Goal: Book appointment/travel/reservation

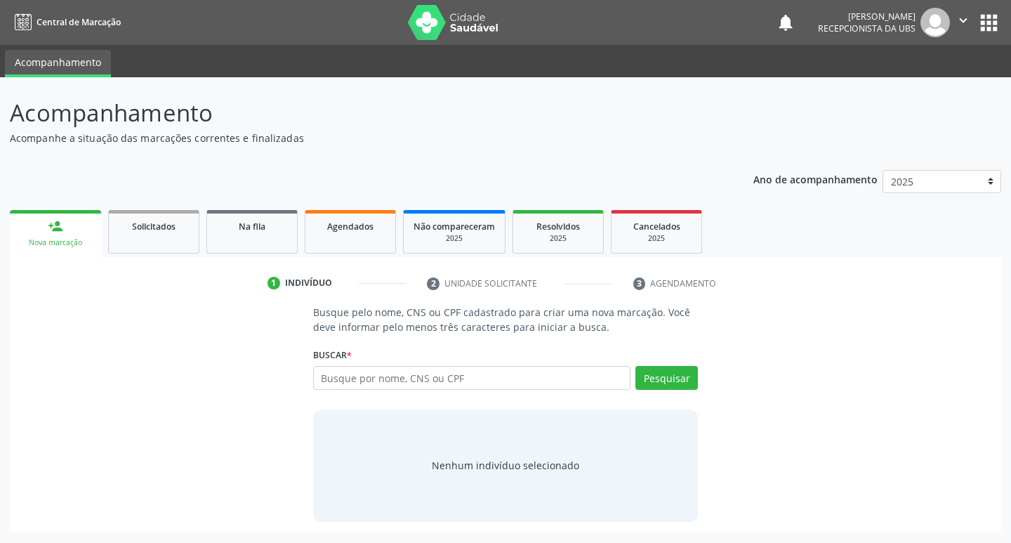
click at [428, 377] on input "text" at bounding box center [472, 378] width 318 height 24
type input "162586351630004"
click at [656, 383] on button "Pesquisar" at bounding box center [666, 378] width 62 height 24
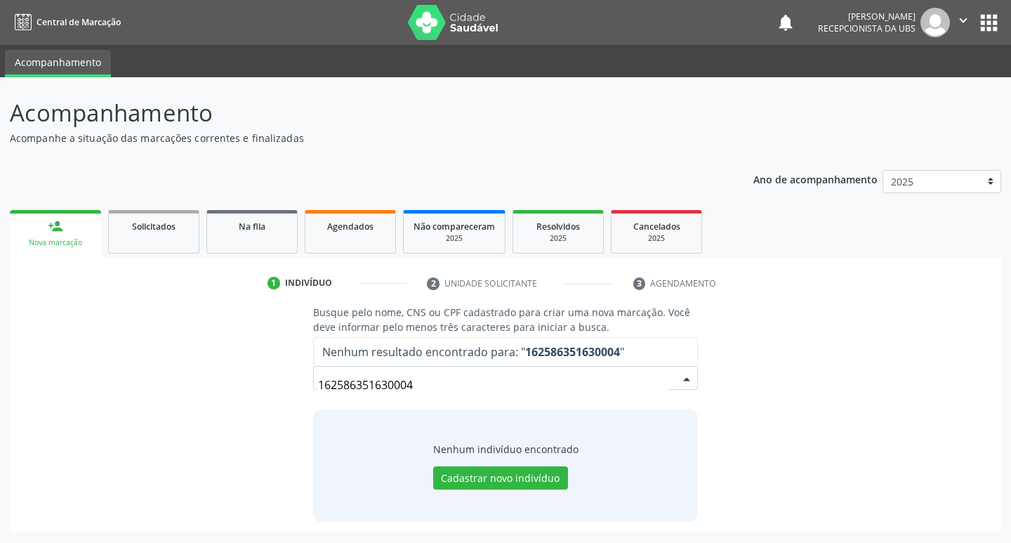
drag, startPoint x: 427, startPoint y: 390, endPoint x: 362, endPoint y: 383, distance: 65.0
click at [299, 389] on div "Busque pelo nome, CNS ou CPF cadastrado para criar uma nova marcação. Você deve…" at bounding box center [506, 413] width 972 height 216
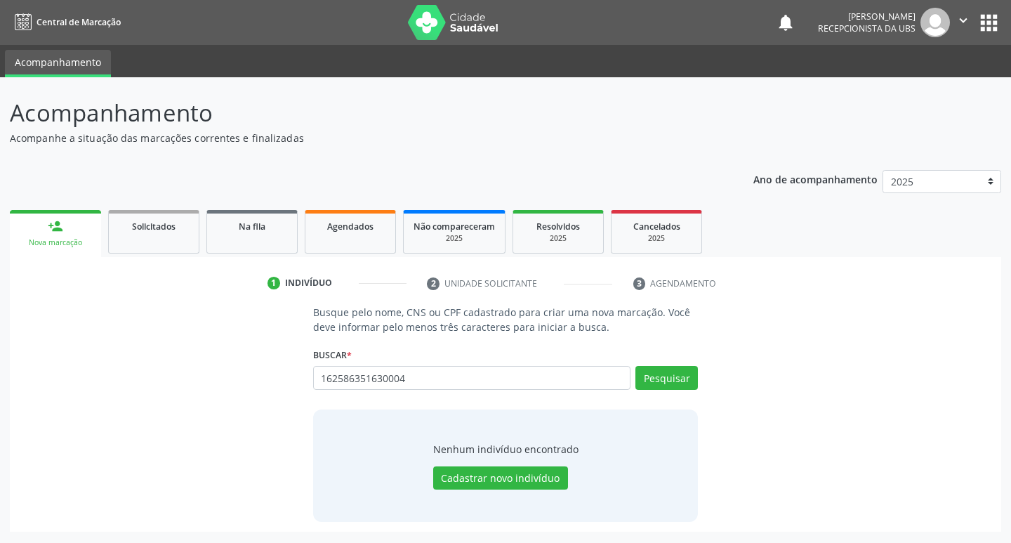
click at [91, 241] on div "Nova marcação" at bounding box center [56, 242] width 72 height 11
click at [83, 241] on div "Nova marcação" at bounding box center [56, 242] width 72 height 11
drag, startPoint x: 451, startPoint y: 378, endPoint x: 232, endPoint y: 395, distance: 219.7
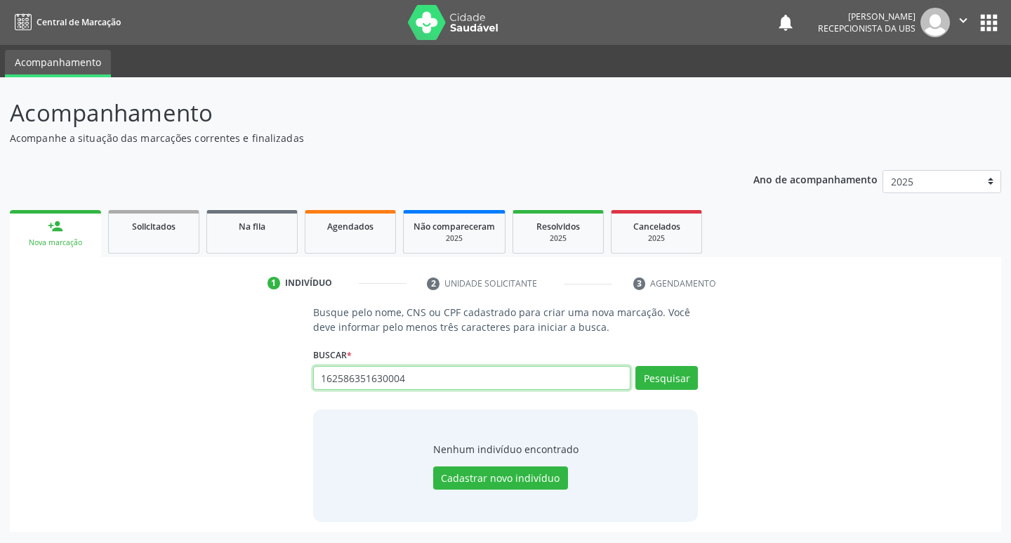
click at [232, 395] on div "Busque pelo nome, CNS ou CPF cadastrado para criar uma nova marcação. Você deve…" at bounding box center [506, 413] width 972 height 216
click at [397, 378] on input "text" at bounding box center [472, 378] width 318 height 24
paste input "702505356358837"
type input "702505356358837"
click at [645, 382] on button "Pesquisar" at bounding box center [666, 378] width 62 height 24
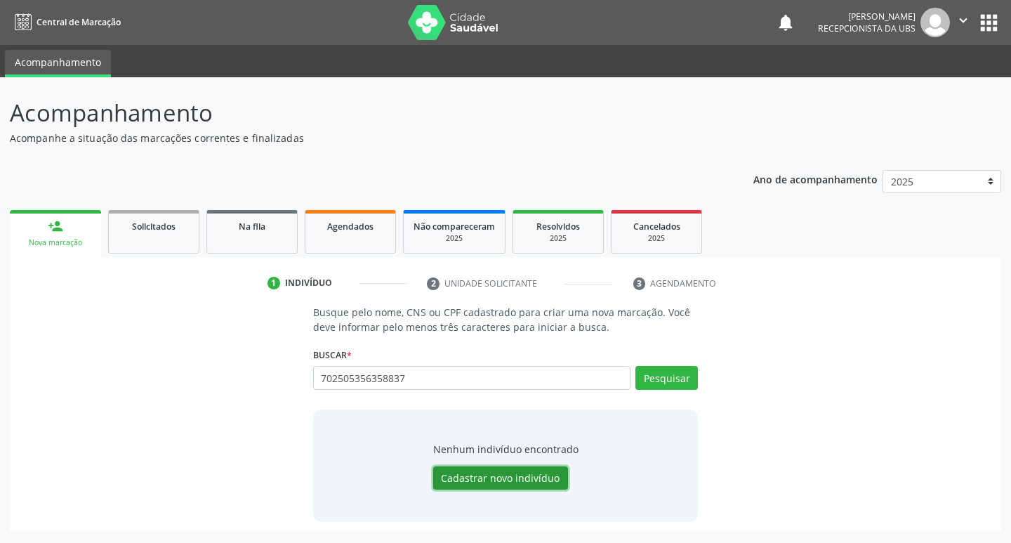
click at [522, 479] on button "Cadastrar novo indivíduo" at bounding box center [500, 478] width 135 height 24
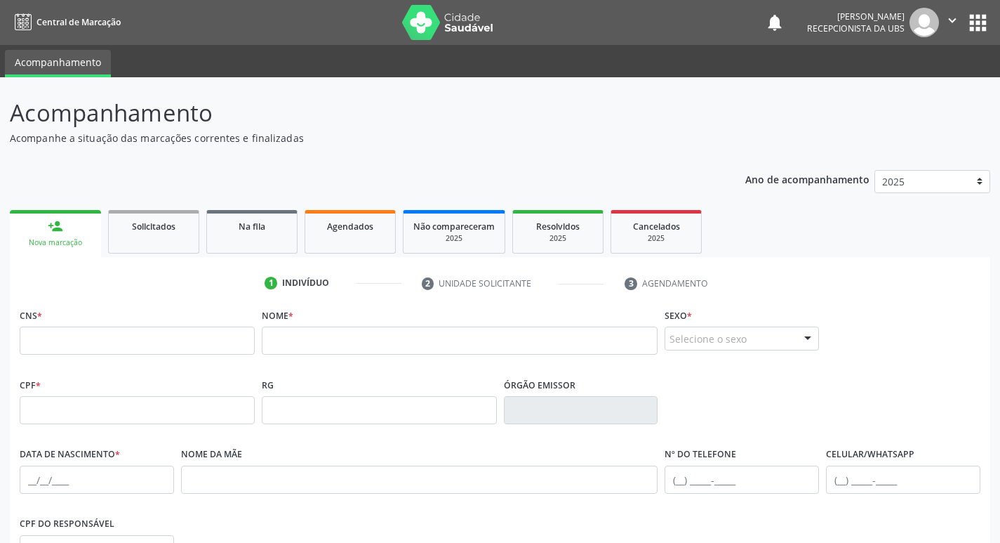
click at [73, 220] on link "person_add Nova marcação" at bounding box center [55, 233] width 91 height 47
click at [197, 350] on input "text" at bounding box center [137, 340] width 235 height 28
click at [72, 237] on div "Nova marcação" at bounding box center [56, 242] width 72 height 11
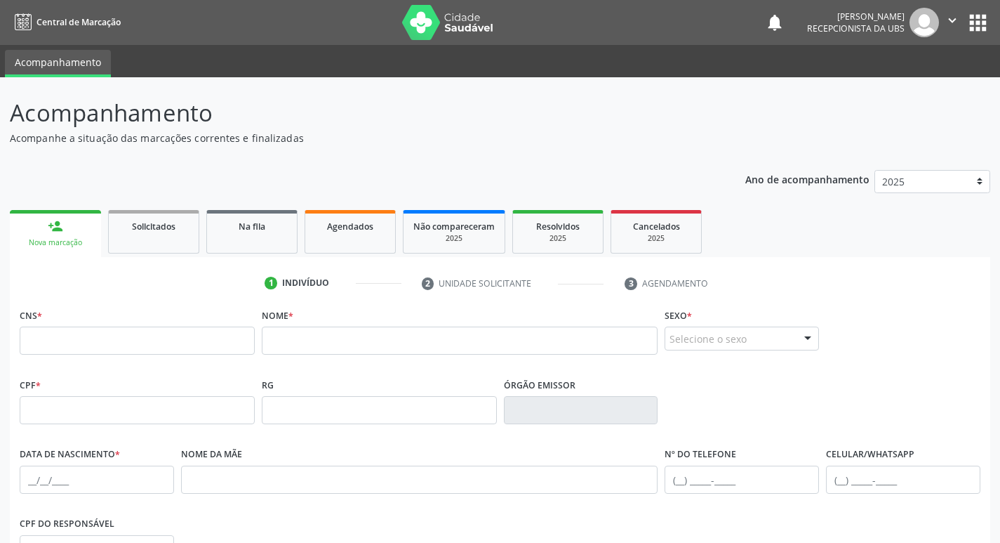
click at [72, 237] on div "Nova marcação" at bounding box center [56, 242] width 72 height 11
click at [170, 247] on link "Solicitados" at bounding box center [153, 232] width 91 height 44
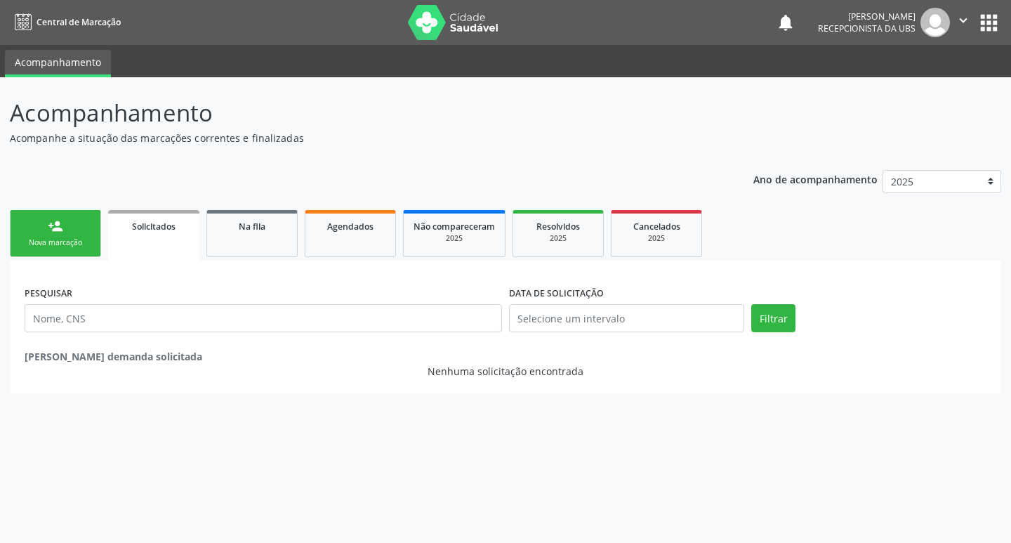
click at [60, 251] on link "person_add Nova marcação" at bounding box center [55, 233] width 91 height 47
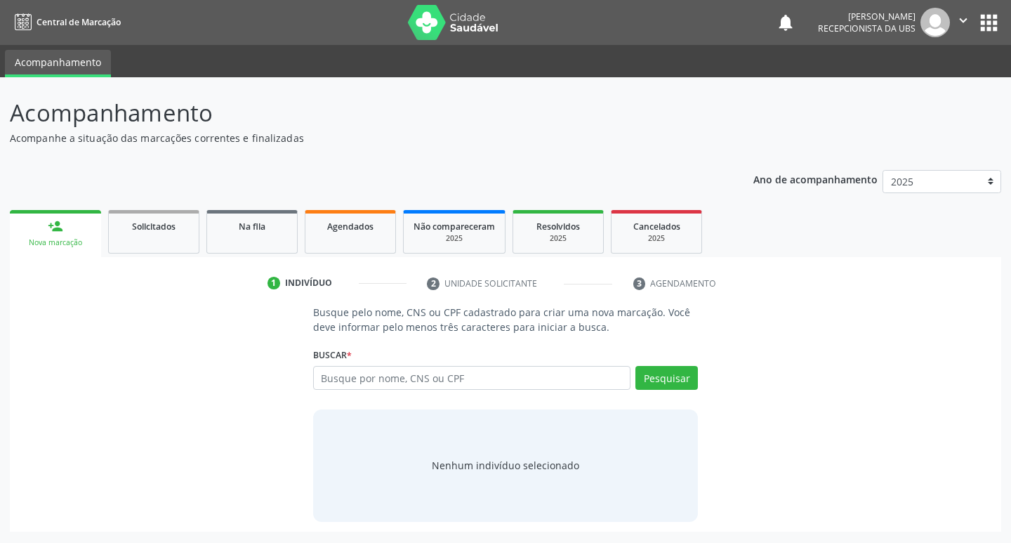
click at [60, 251] on link "person_add Nova marcação" at bounding box center [55, 233] width 91 height 47
click at [490, 380] on input "text" at bounding box center [472, 378] width 318 height 24
paste input "702505356358837"
type input "702505356358837"
click at [670, 379] on button "Pesquisar" at bounding box center [666, 378] width 62 height 24
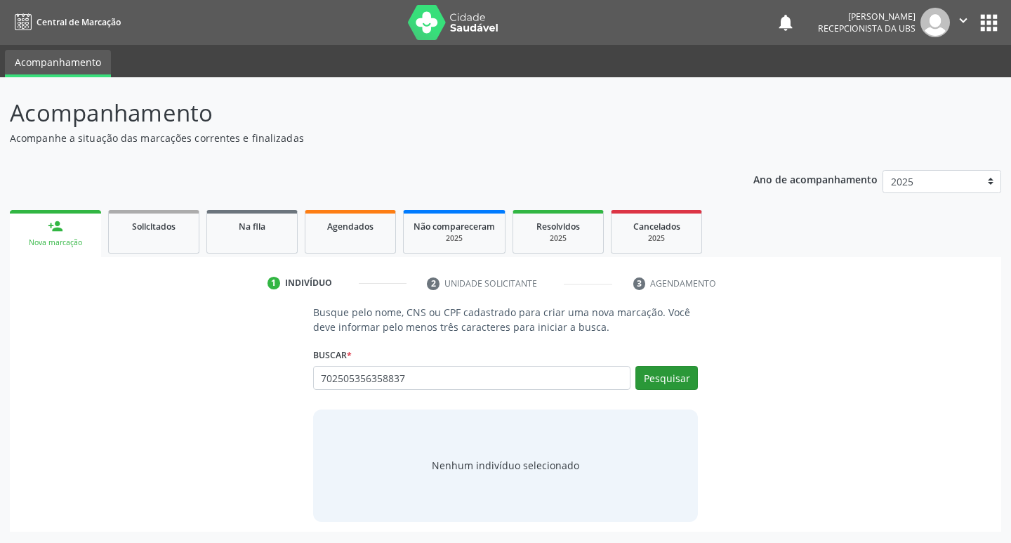
type input "702505356358837"
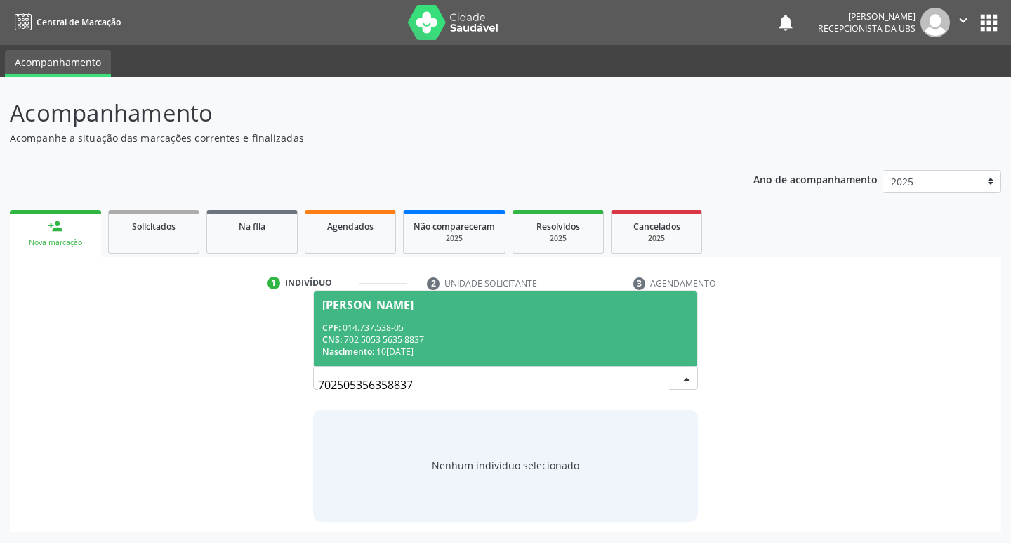
click at [460, 327] on div "CPF: 014.737.538-05" at bounding box center [505, 328] width 367 height 12
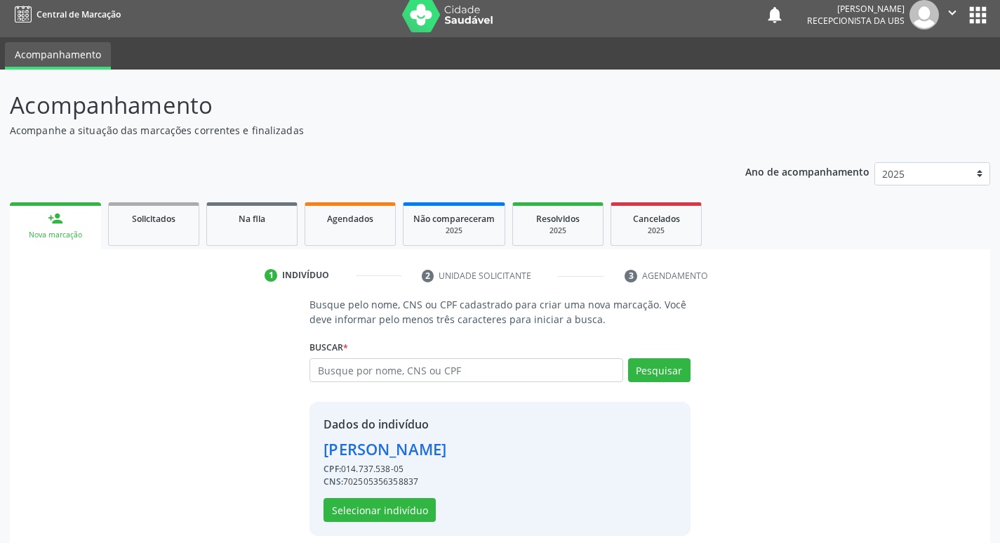
scroll to position [20, 0]
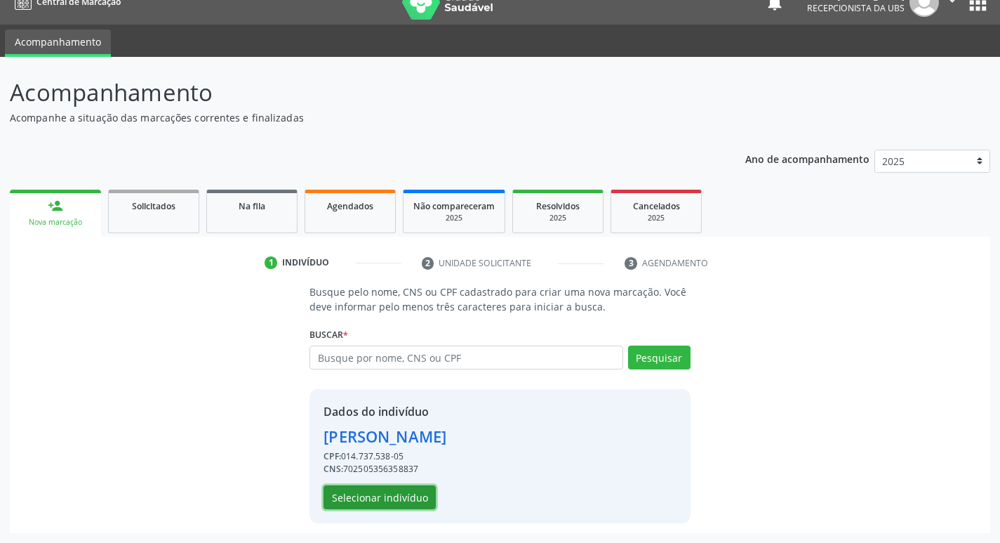
click at [404, 495] on button "Selecionar indivíduo" at bounding box center [380, 497] width 112 height 24
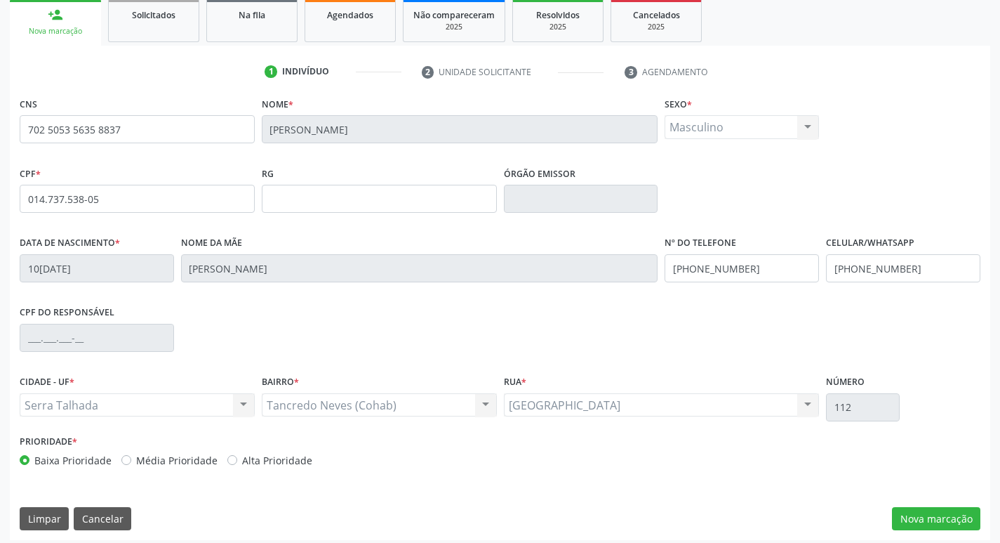
scroll to position [218, 0]
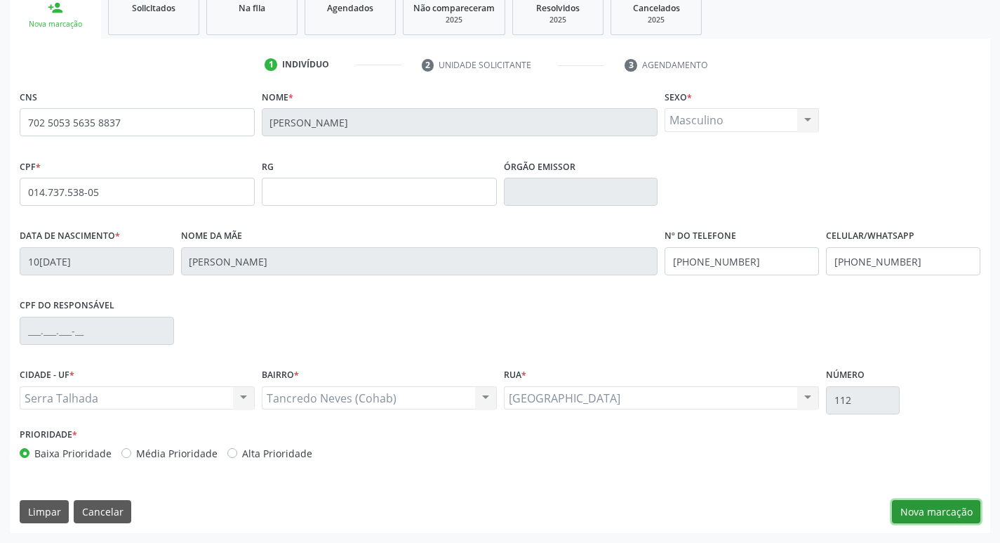
click at [909, 501] on button "Nova marcação" at bounding box center [936, 512] width 88 height 24
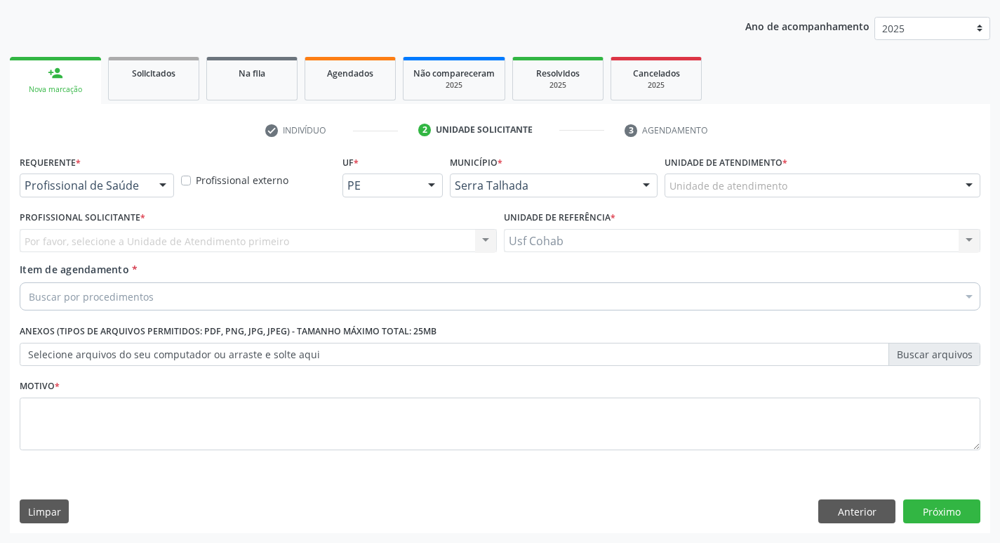
scroll to position [153, 0]
click at [930, 513] on button "Próximo" at bounding box center [941, 511] width 77 height 24
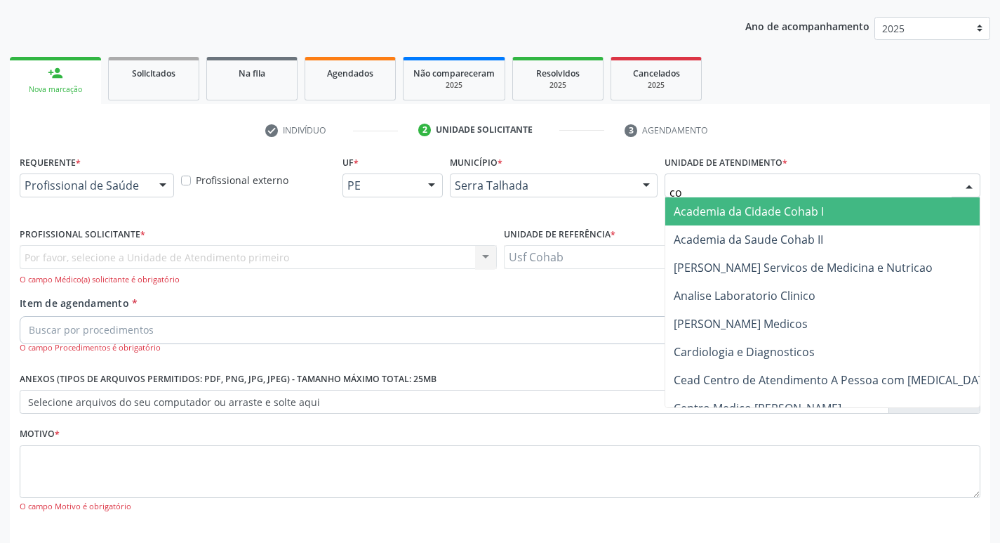
type input "coh"
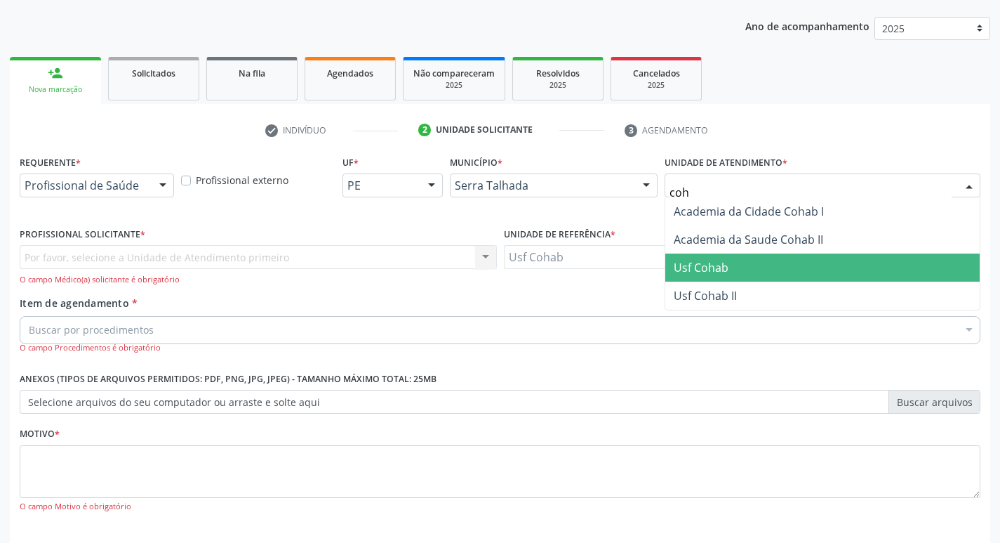
click at [748, 270] on span "Usf Cohab" at bounding box center [823, 267] width 315 height 28
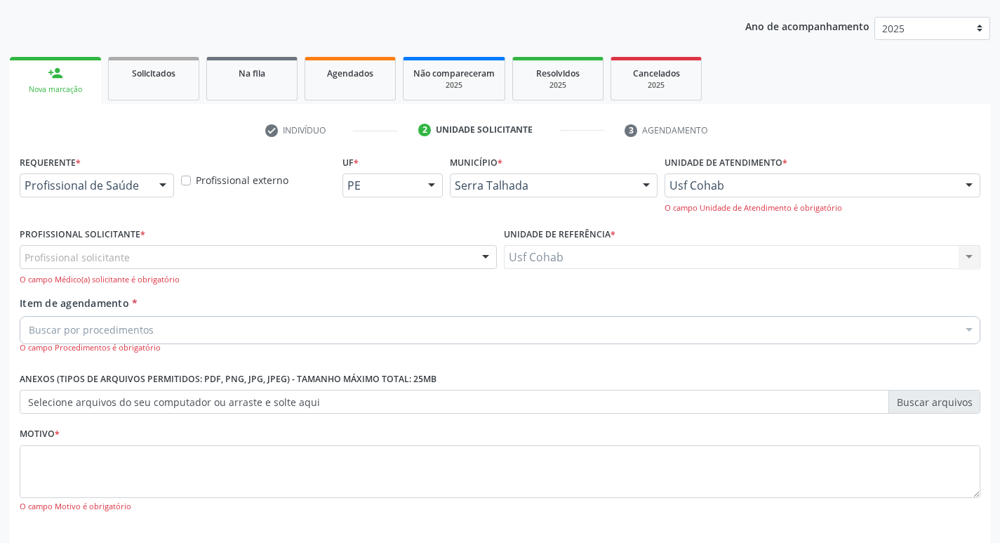
click at [154, 261] on div "Profissional solicitante" at bounding box center [258, 257] width 477 height 24
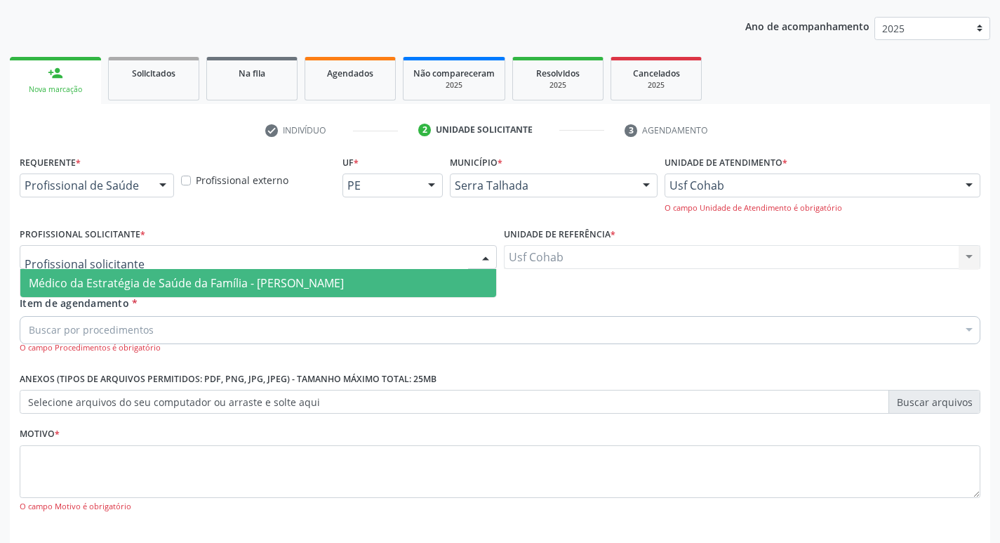
click at [185, 279] on span "Médico da Estratégia de Saúde da Família - [PERSON_NAME]" at bounding box center [186, 282] width 315 height 15
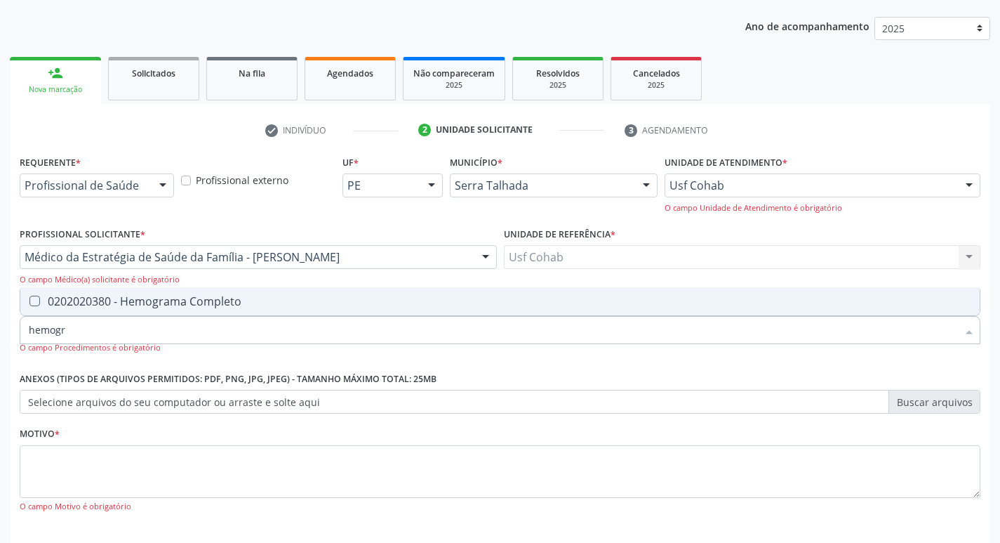
type input "hemogra"
click at [34, 300] on Completo at bounding box center [34, 301] width 11 height 11
click at [29, 300] on Completo "checkbox" at bounding box center [24, 300] width 9 height 9
checkbox Completo "true"
drag, startPoint x: 87, startPoint y: 332, endPoint x: 0, endPoint y: 332, distance: 87.1
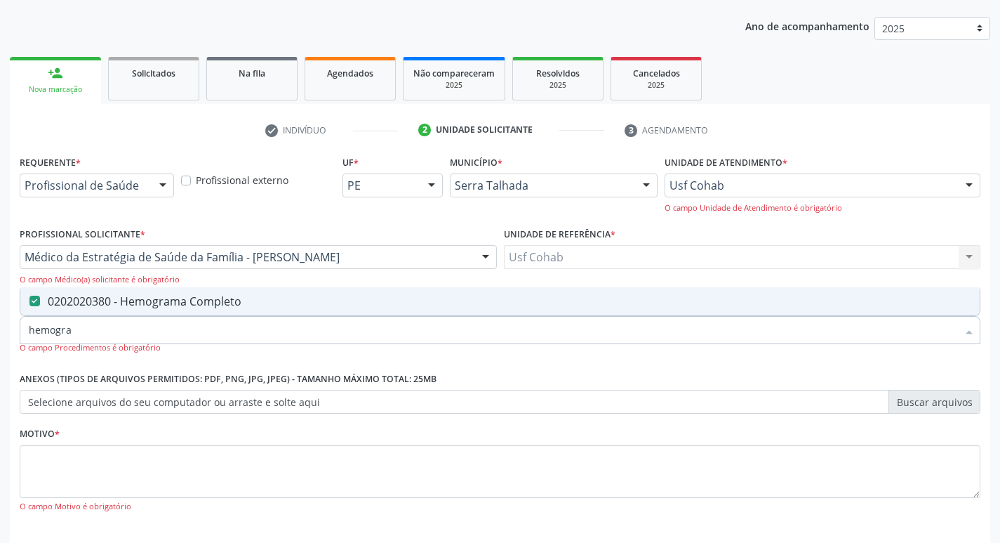
click at [0, 332] on div "Acompanhamento Acompanhe a situação das marcações correntes e finalizadas Relat…" at bounding box center [500, 264] width 1000 height 680
checkbox Completo "false"
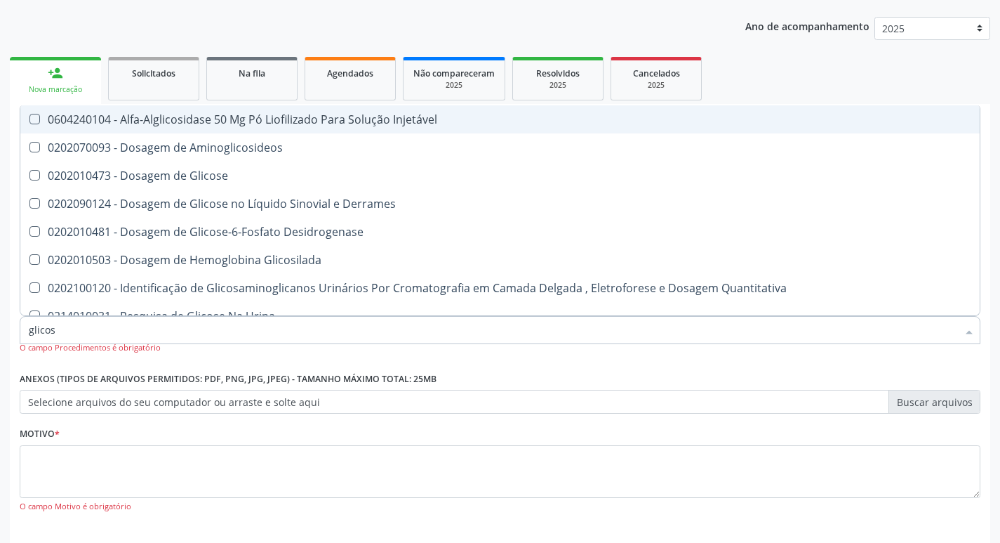
type input "glicose"
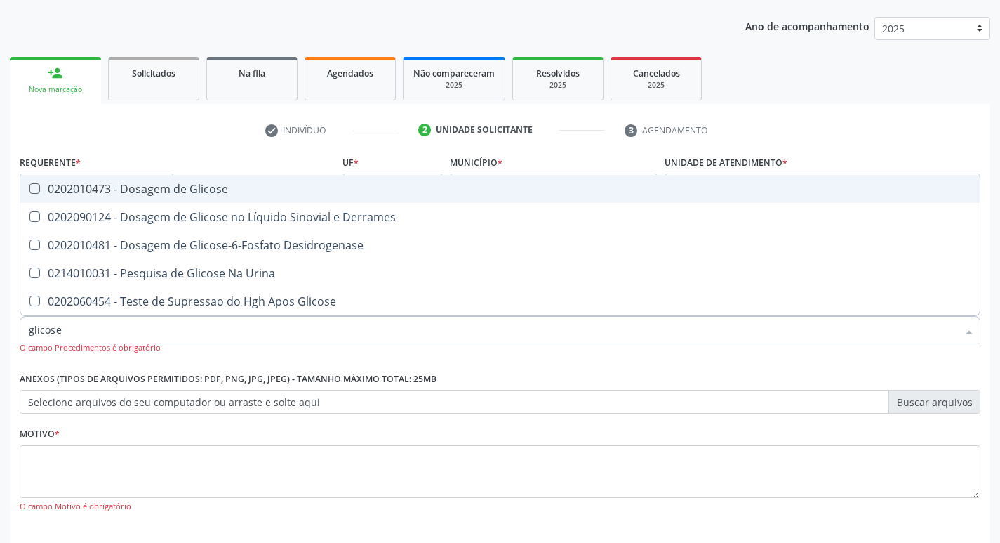
click at [29, 192] on div at bounding box center [25, 188] width 11 height 11
checkbox Glicose "true"
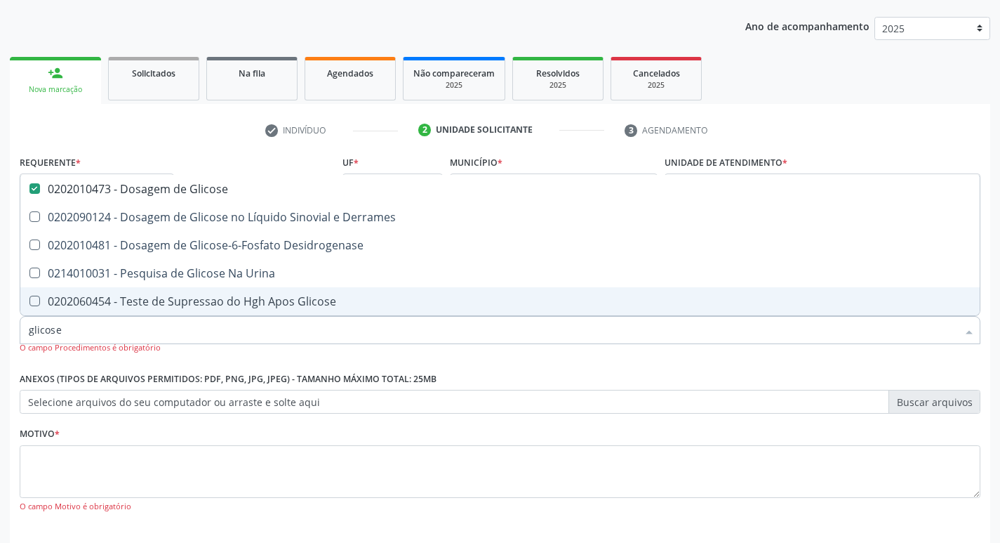
drag, startPoint x: 100, startPoint y: 311, endPoint x: 0, endPoint y: 327, distance: 101.7
click at [0, 327] on div "Acompanhamento Acompanhe a situação das marcações correntes e finalizadas Relat…" at bounding box center [500, 264] width 1000 height 680
drag, startPoint x: 70, startPoint y: 329, endPoint x: 0, endPoint y: 336, distance: 70.6
click at [0, 336] on div "Acompanhamento Acompanhe a situação das marcações correntes e finalizadas Relat…" at bounding box center [500, 264] width 1000 height 680
checkbox Glicose "false"
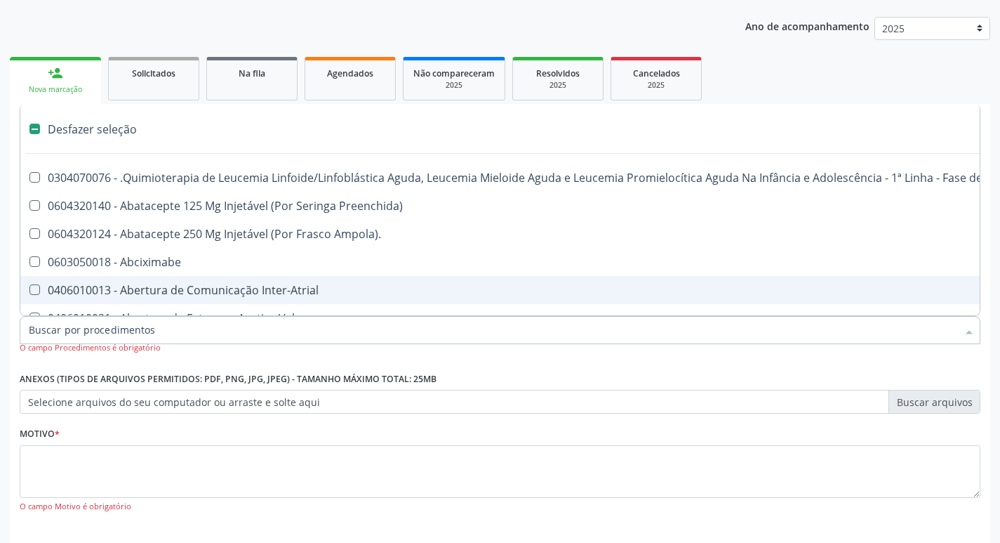
type input "h"
checkbox Queimados\) "true"
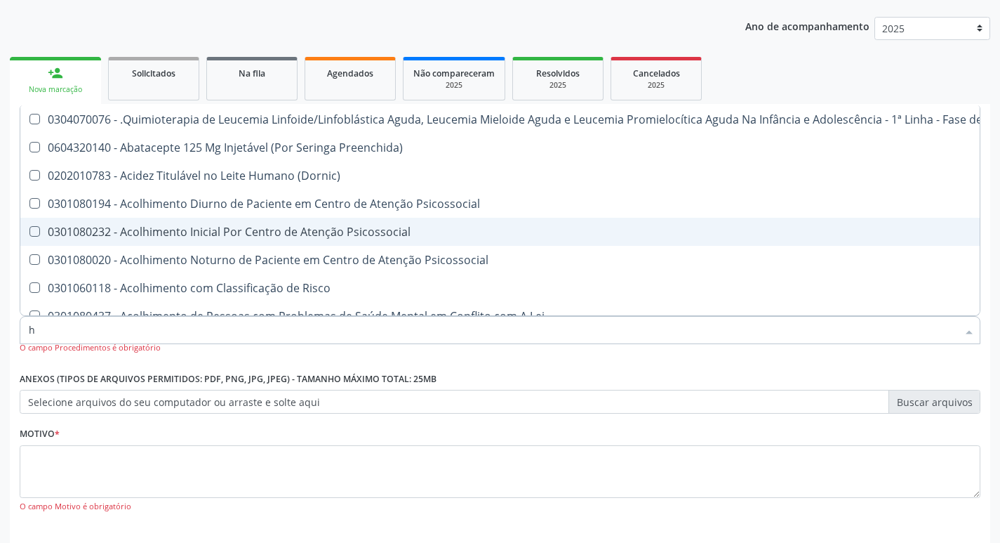
type input "he"
checkbox Removível "true"
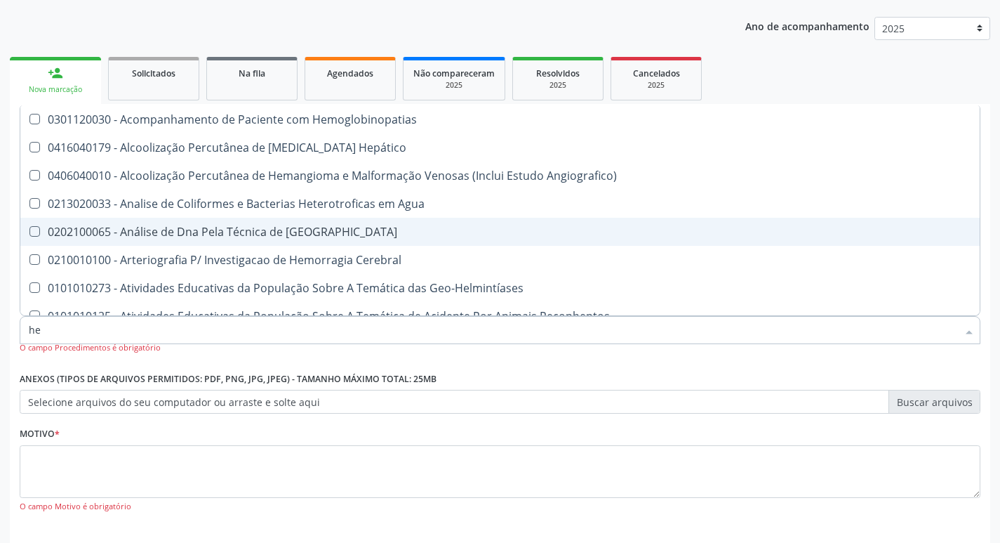
type input "hem"
checkbox II "true"
checkbox Completo "false"
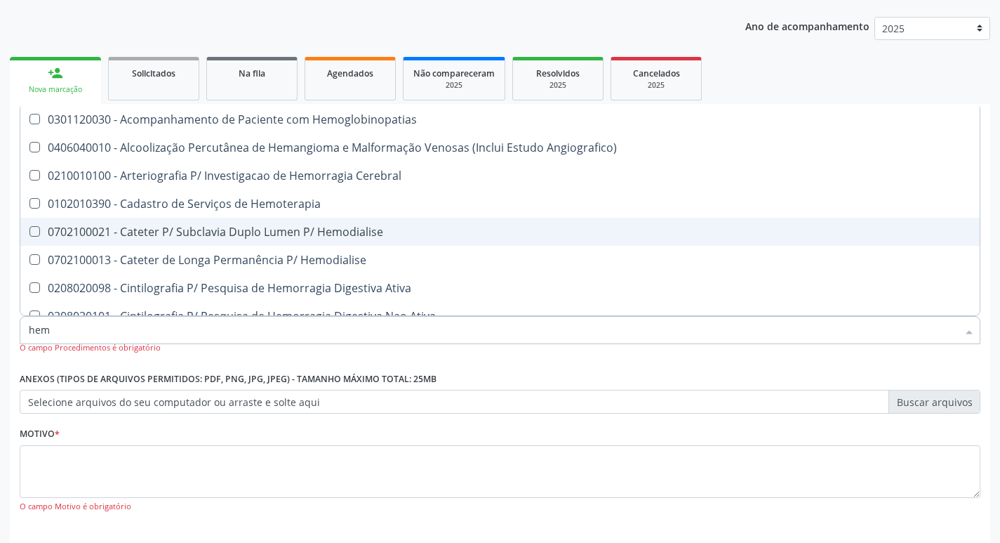
type input "hemo"
checkbox Retro-Retal "true"
checkbox Completo "false"
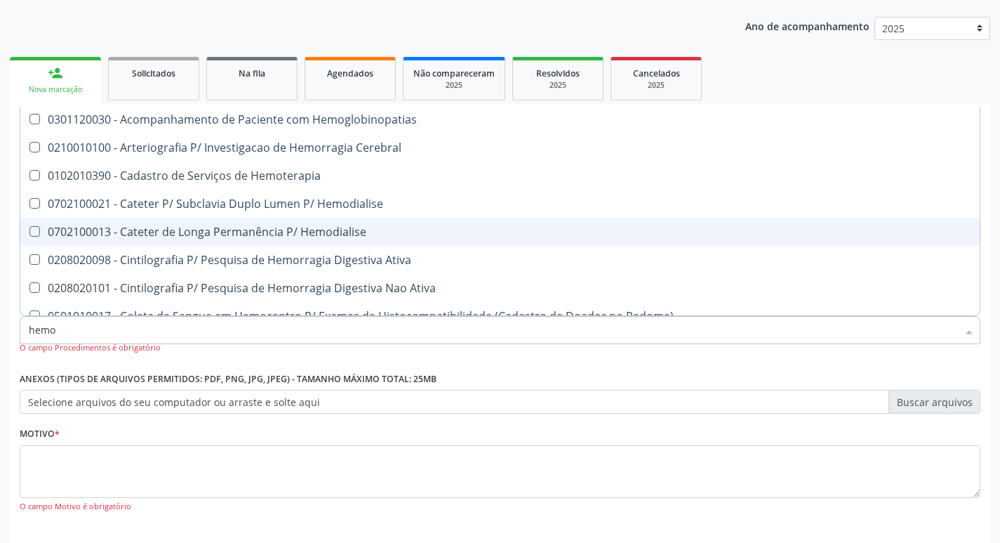
type input "hemog"
checkbox Carboxi-Hemoglobina "true"
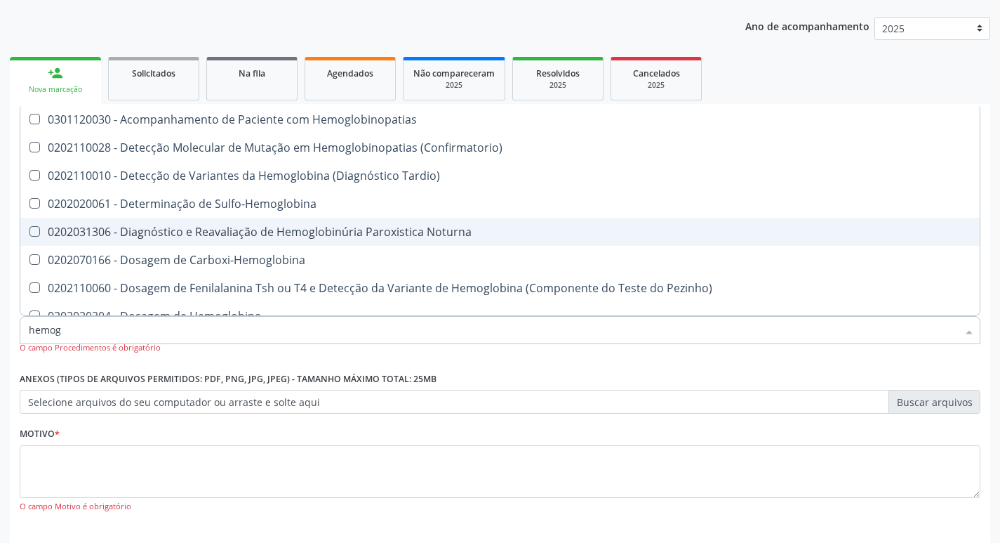
type input "hemogl"
checkbox Completo "false"
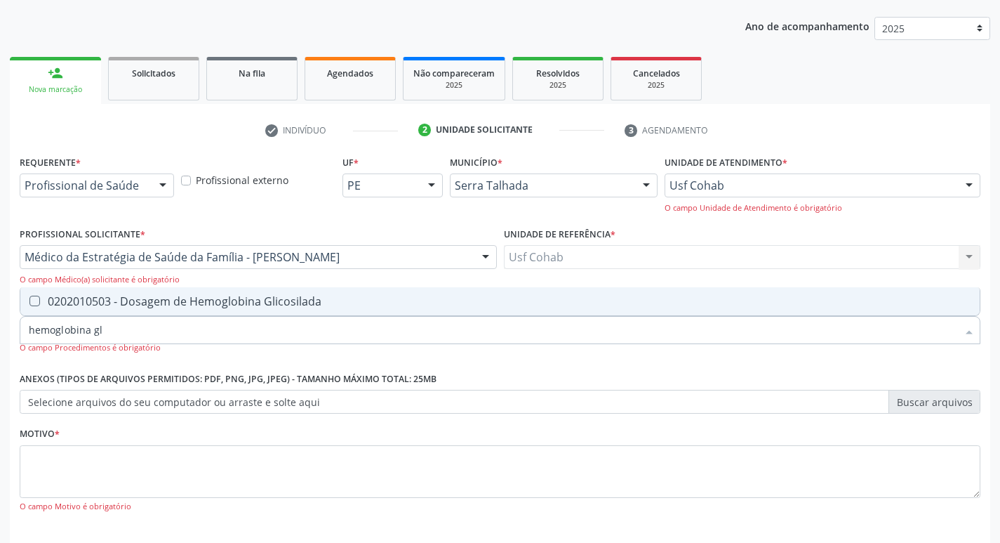
type input "hemoglobina gli"
click at [35, 303] on Glicosilada at bounding box center [34, 301] width 11 height 11
click at [29, 303] on Glicosilada "checkbox" at bounding box center [24, 300] width 9 height 9
checkbox Glicosilada "true"
drag, startPoint x: 138, startPoint y: 336, endPoint x: 0, endPoint y: 336, distance: 137.6
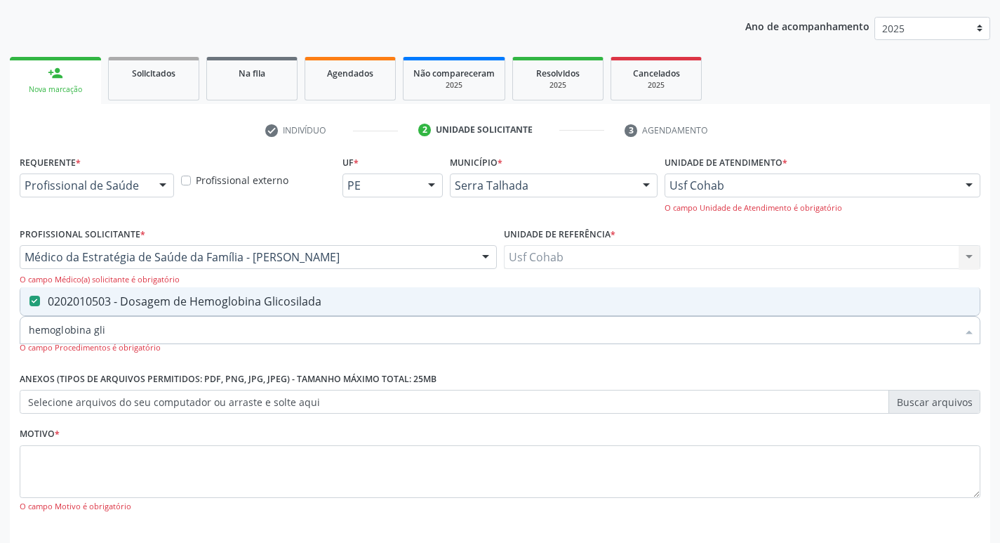
click at [0, 336] on div "Acompanhamento Acompanhe a situação das marcações correntes e finalizadas Relat…" at bounding box center [500, 264] width 1000 height 680
checkbox Glicosilada "false"
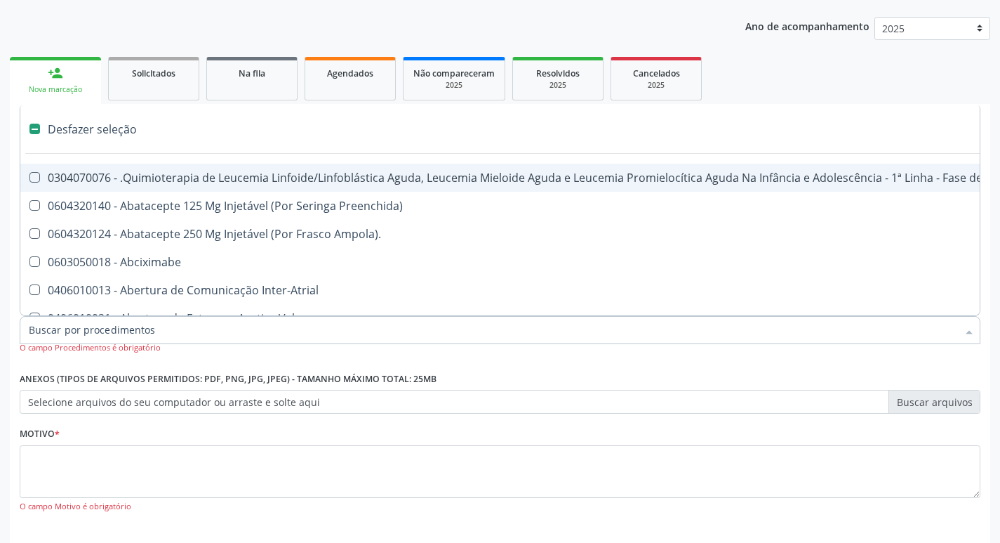
click at [173, 326] on input "Item de agendamento *" at bounding box center [493, 330] width 929 height 28
type input "202"
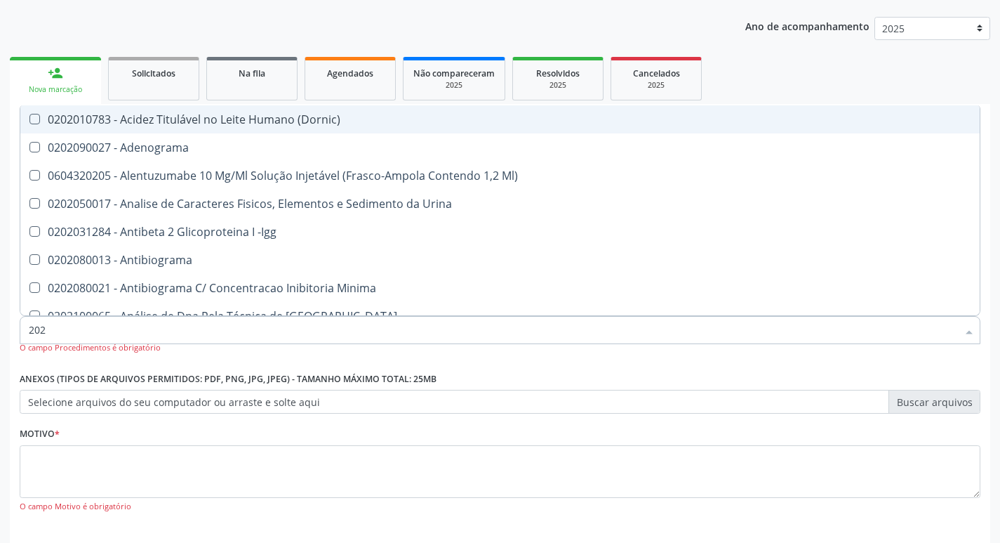
checkbox Glicose "true"
checkbox Glicosilada "true"
checkbox Completo "true"
type input "2020"
checkbox Glicose "true"
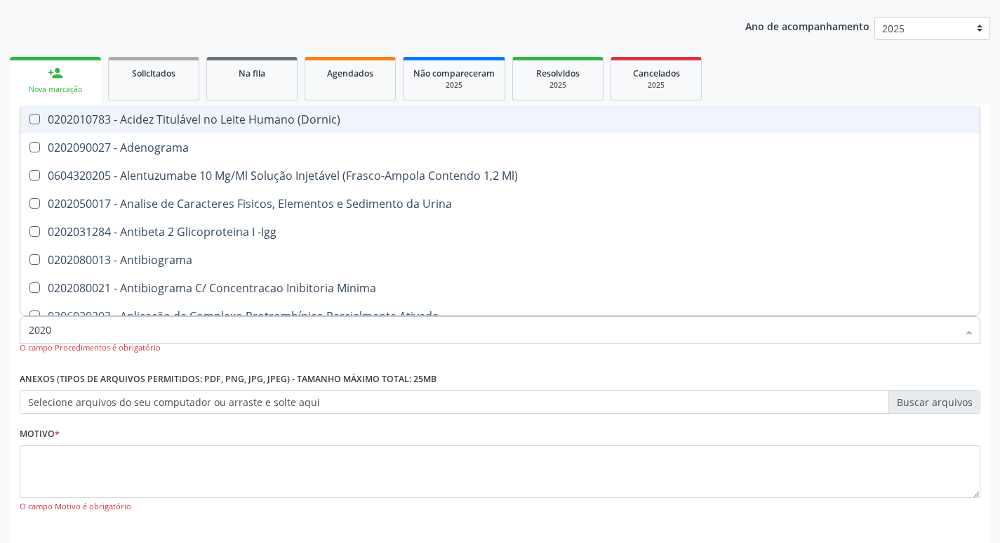
checkbox Glicosilada "true"
checkbox Leucino-Aminopeptidase "false"
checkbox Oxalato "false"
checkbox Completo "true"
checkbox Anticardiolipina "false"
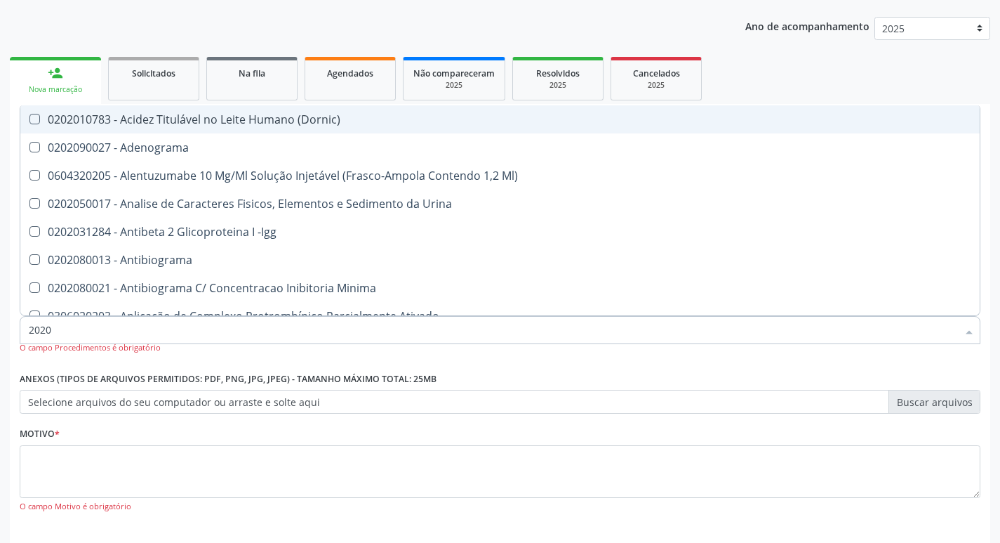
type input "20202"
checkbox \(Pos-Pasteurização\) "true"
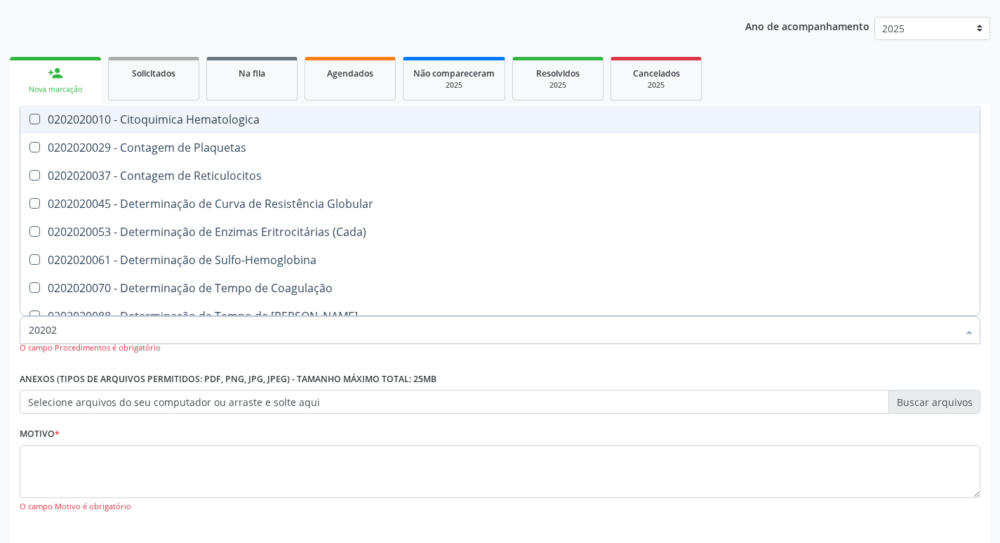
type input "202020"
checkbox Hematocrito "true"
checkbox Completo "false"
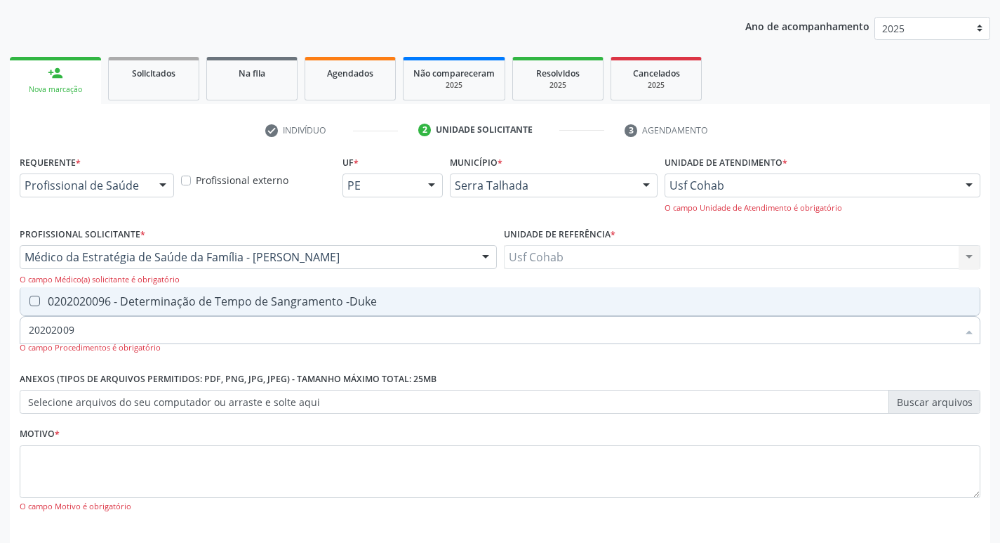
type input "202020096"
click at [32, 296] on -Duke at bounding box center [34, 301] width 11 height 11
click at [29, 296] on -Duke "checkbox" at bounding box center [24, 300] width 9 height 9
checkbox -Duke "true"
drag, startPoint x: 66, startPoint y: 328, endPoint x: 0, endPoint y: 329, distance: 66.0
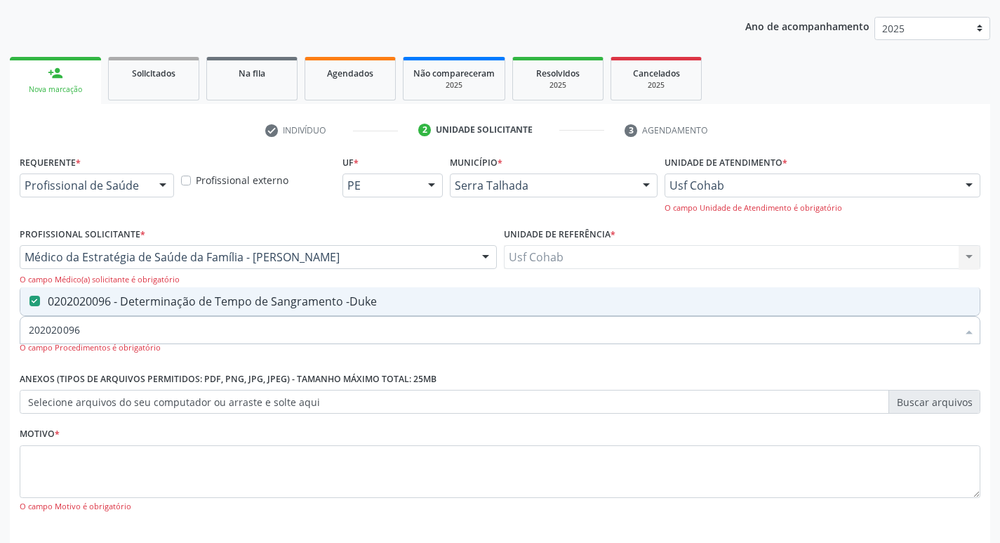
click at [0, 329] on div "Acompanhamento Acompanhe a situação das marcações correntes e finalizadas Relat…" at bounding box center [500, 264] width 1000 height 680
checkbox -Duke "false"
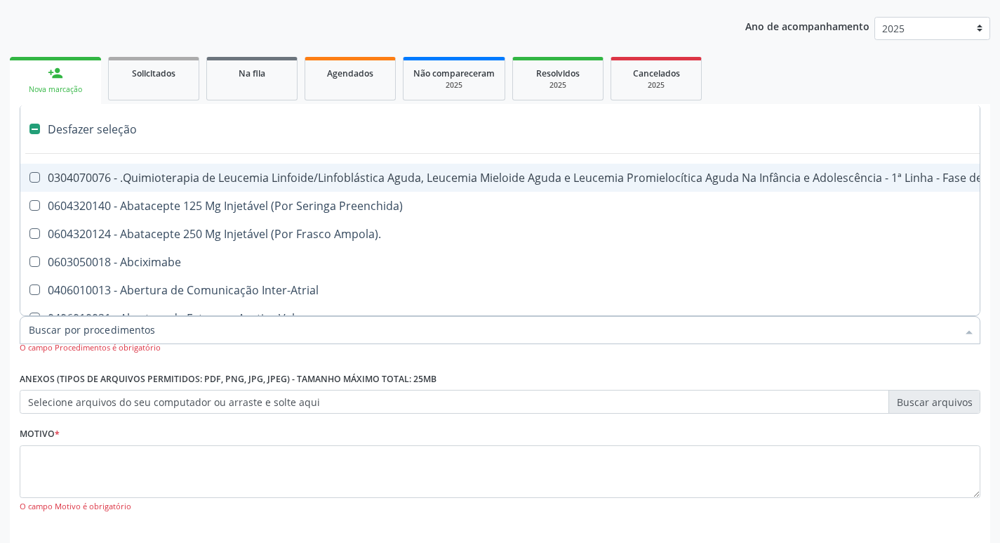
click at [93, 331] on input "Item de agendamento *" at bounding box center [493, 330] width 929 height 28
type input "2"
checkbox Único "true"
checkbox Transjugular "true"
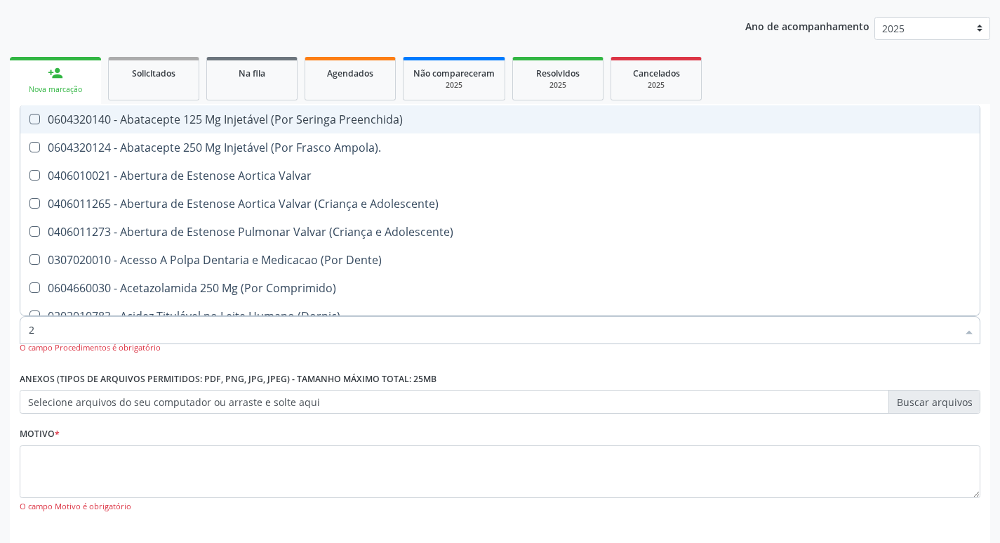
type input "20"
checkbox Osso "true"
checkbox Coclear "true"
checkbox Cd4 "true"
checkbox -Duke "false"
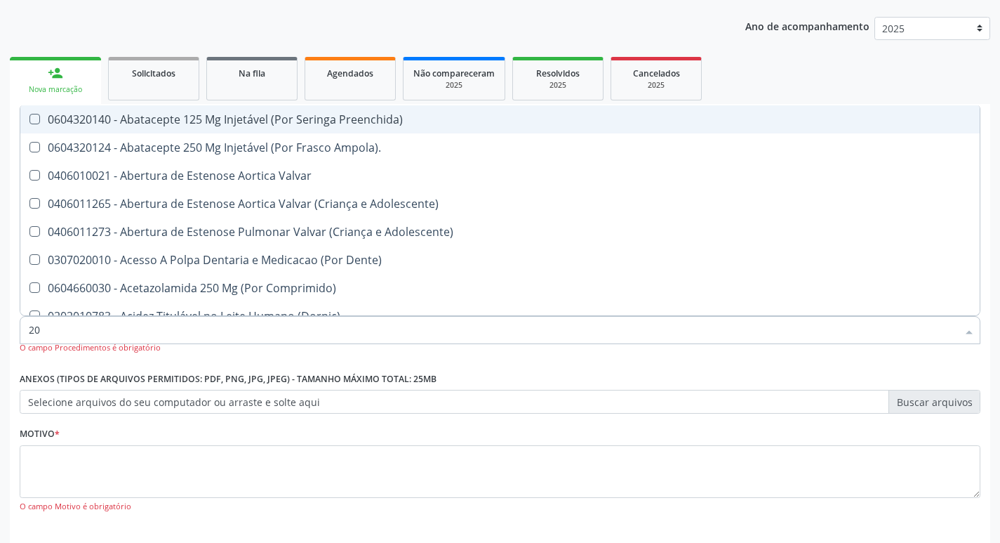
checkbox Fibrinogenio "true"
checkbox Glicose "false"
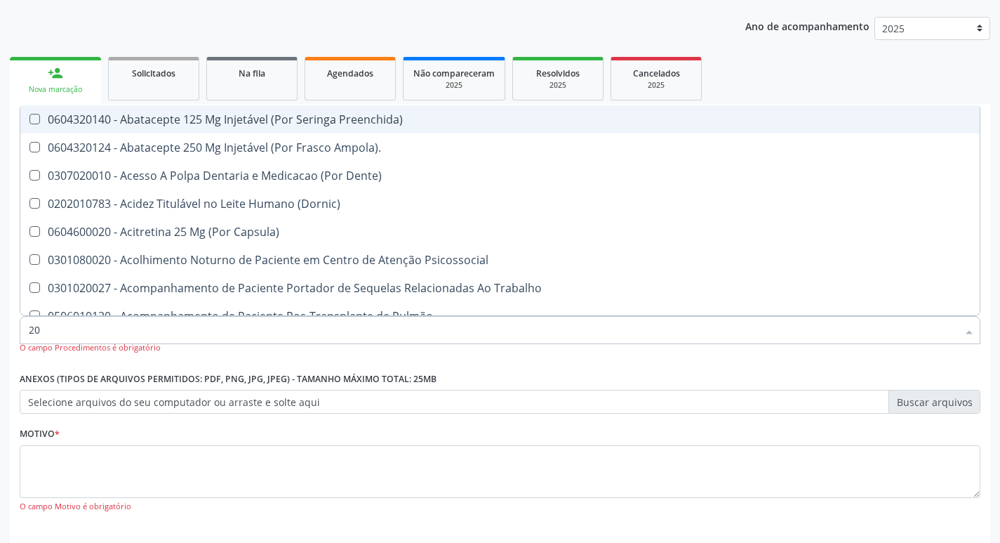
type input "202"
checkbox Nível "true"
checkbox Boca "true"
checkbox Doses\) "true"
checkbox Herpesvirus "true"
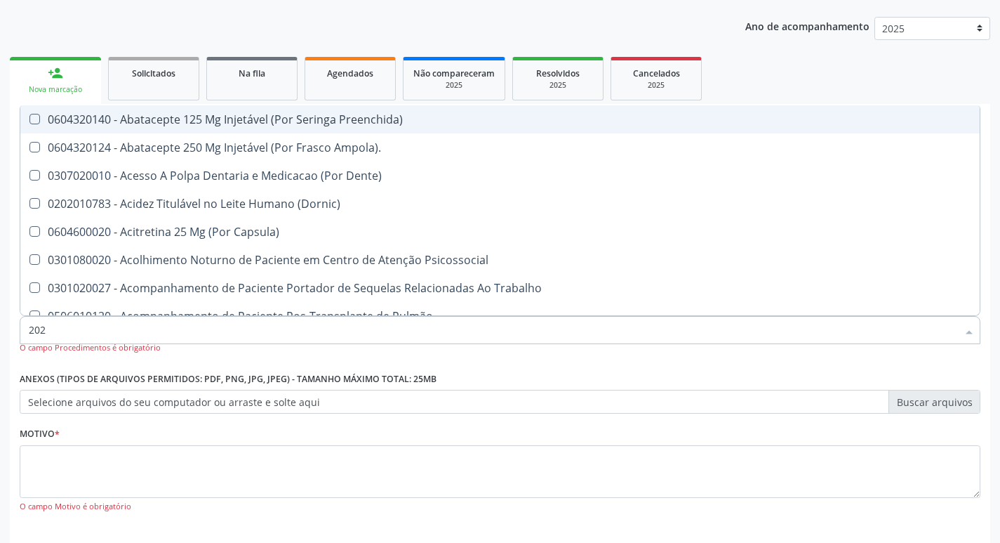
checkbox -Duke "false"
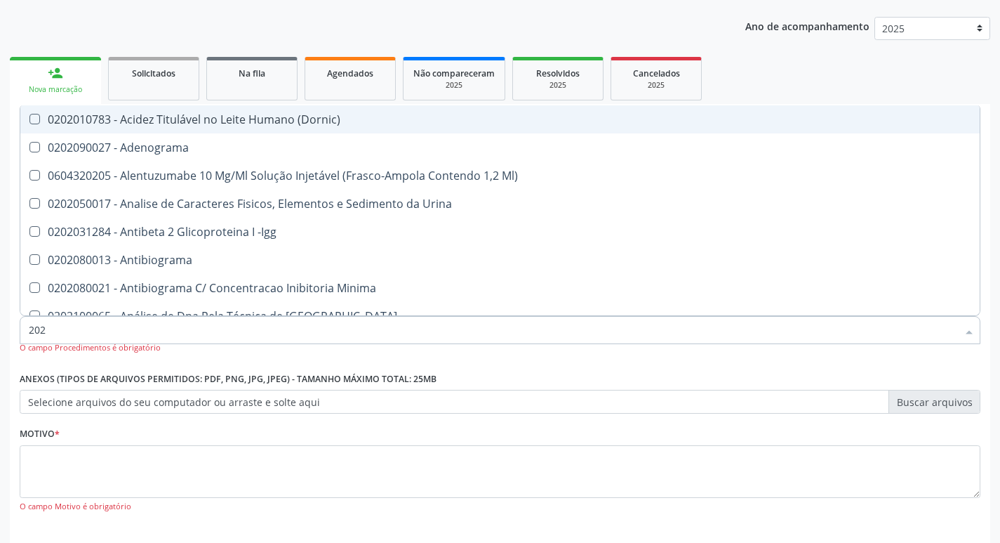
type input "2020"
checkbox \(Ch50\) "true"
checkbox -Duke "false"
checkbox X "true"
checkbox Serico "true"
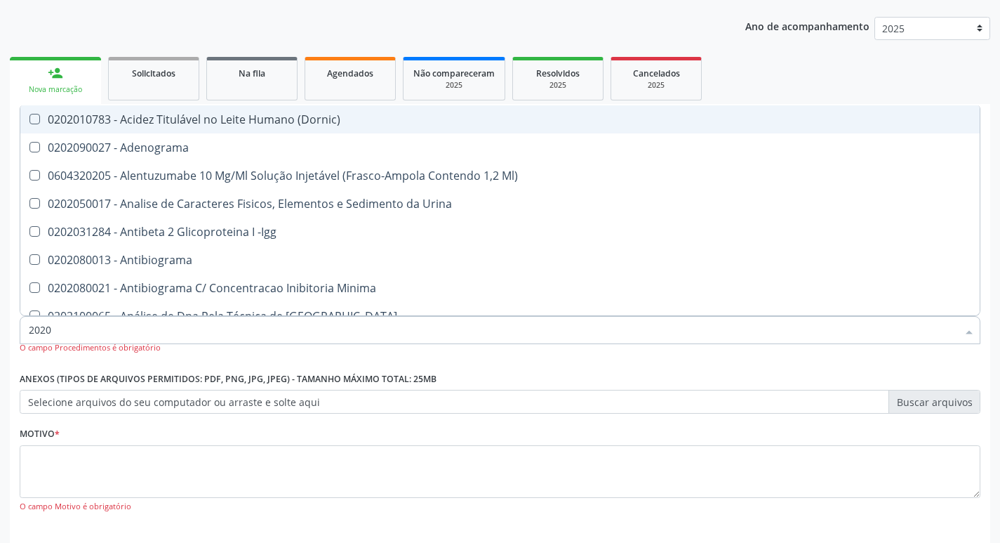
checkbox Glicose "false"
checkbox Glicosilada "false"
checkbox B12 "true"
checkbox Completo "false"
type input "20202"
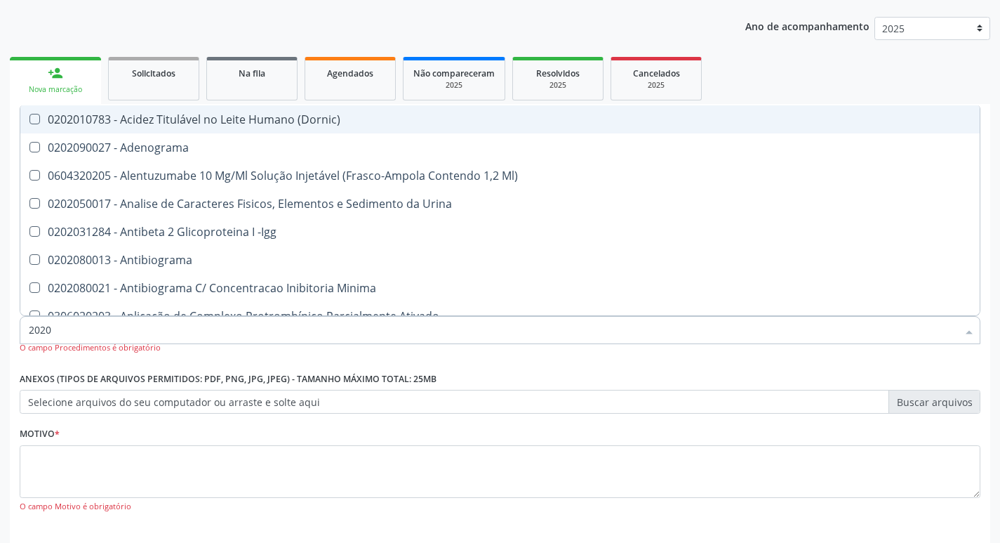
checkbox Saúde "true"
checkbox \(Pos-Pasteurização\) "true"
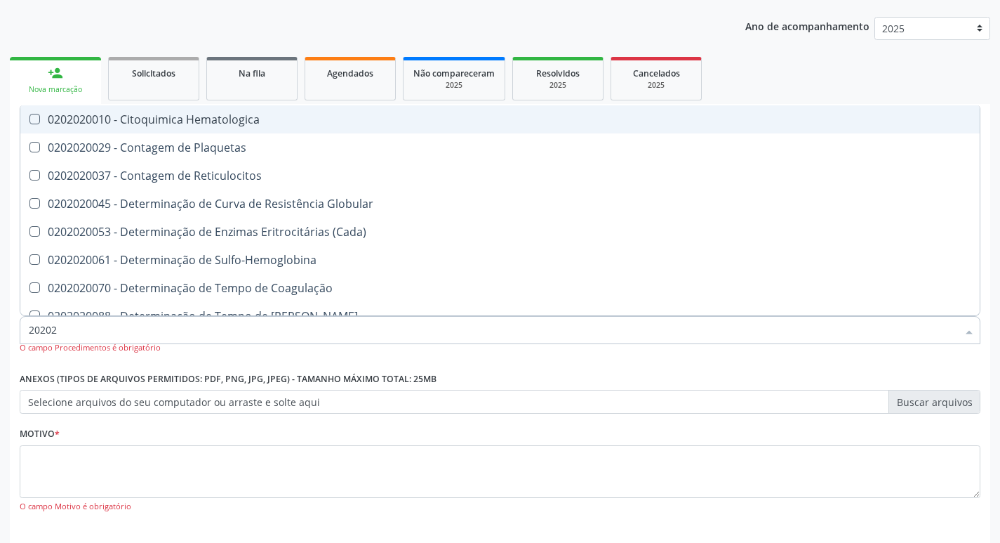
type input "202020"
checkbox Hematocrito "true"
checkbox Completo "false"
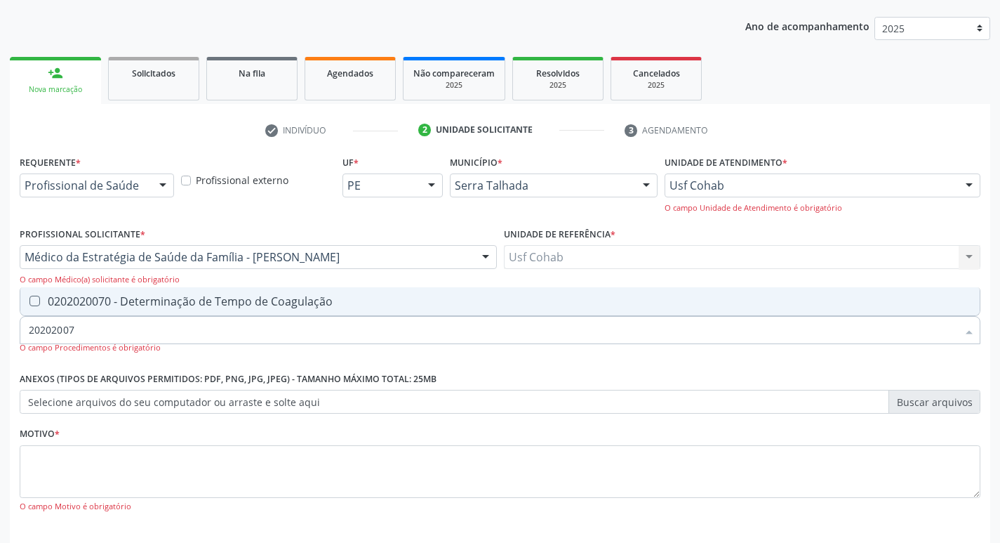
type input "202020070"
click at [32, 305] on Coagulação at bounding box center [34, 301] width 11 height 11
click at [29, 305] on Coagulação "checkbox" at bounding box center [24, 300] width 9 height 9
checkbox Coagulação "true"
drag, startPoint x: 94, startPoint y: 333, endPoint x: 0, endPoint y: 324, distance: 94.4
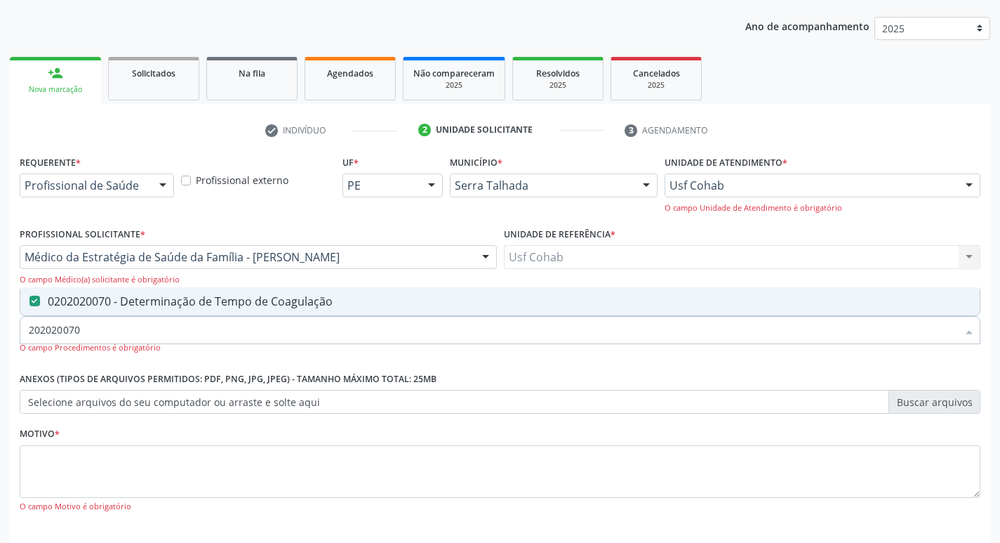
click at [0, 324] on div "Acompanhamento Acompanhe a situação das marcações correntes e finalizadas Relat…" at bounding box center [500, 264] width 1000 height 680
checkbox Coagulação "false"
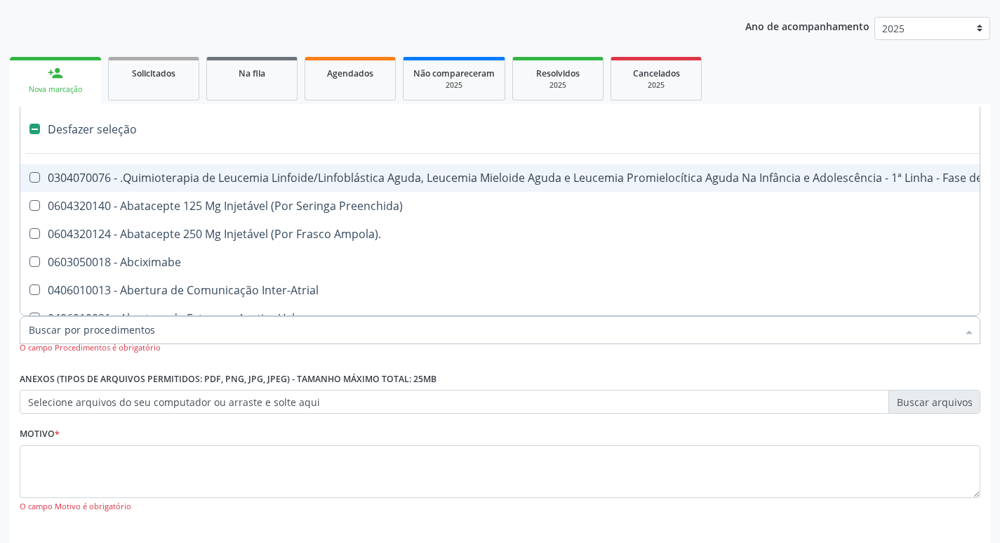
click at [95, 340] on input "Item de agendamento *" at bounding box center [493, 330] width 929 height 28
type input "2"
checkbox Tempo "true"
checkbox Único "true"
checkbox Transjugular "true"
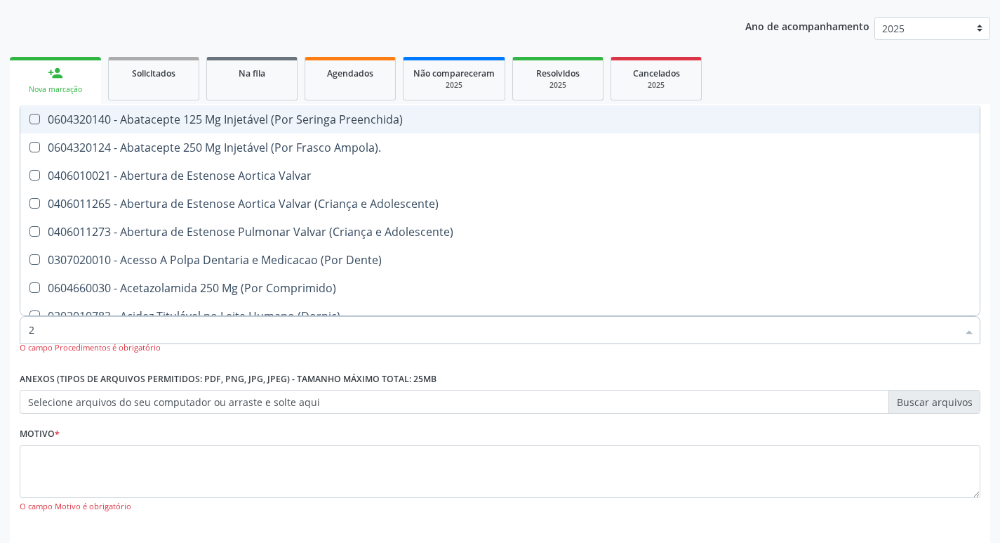
type input "20"
checkbox Esforco "true"
checkbox Osso "true"
checkbox Coclear "true"
checkbox Cd4 "true"
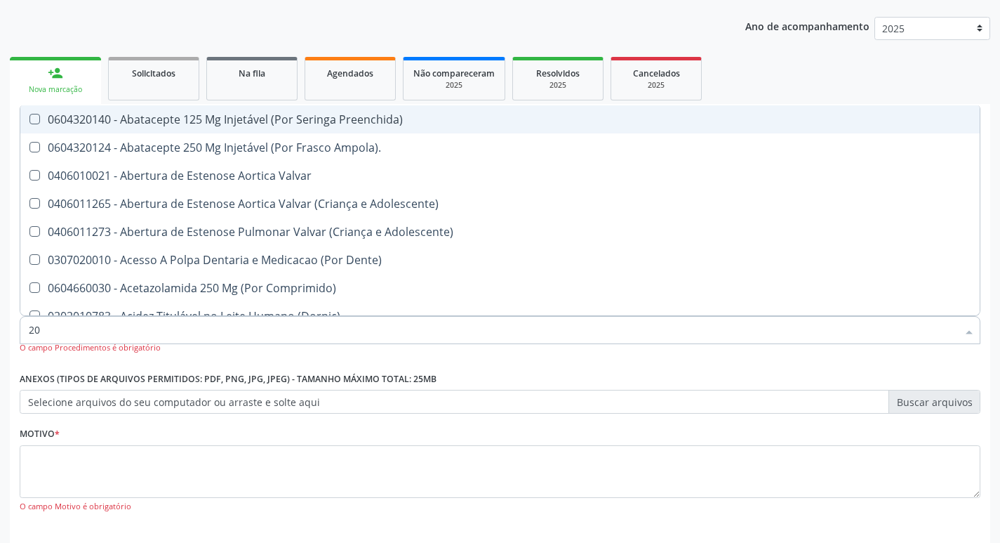
checkbox Coagulação "false"
checkbox -Duke "false"
checkbox Fibrinogenio "true"
checkbox Glicose "false"
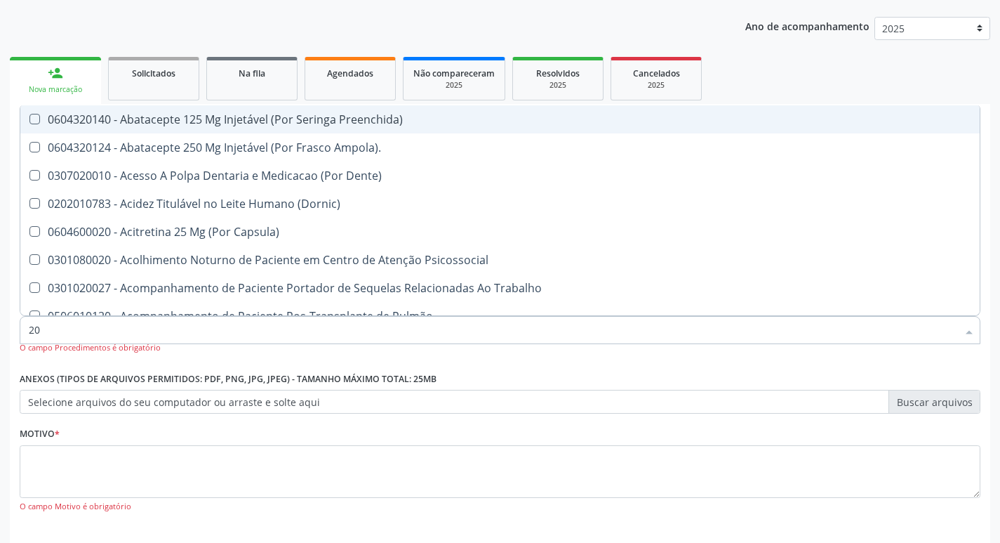
type input "202"
checkbox Lisa "true"
checkbox Nível "true"
checkbox Boca "true"
checkbox Doses\) "true"
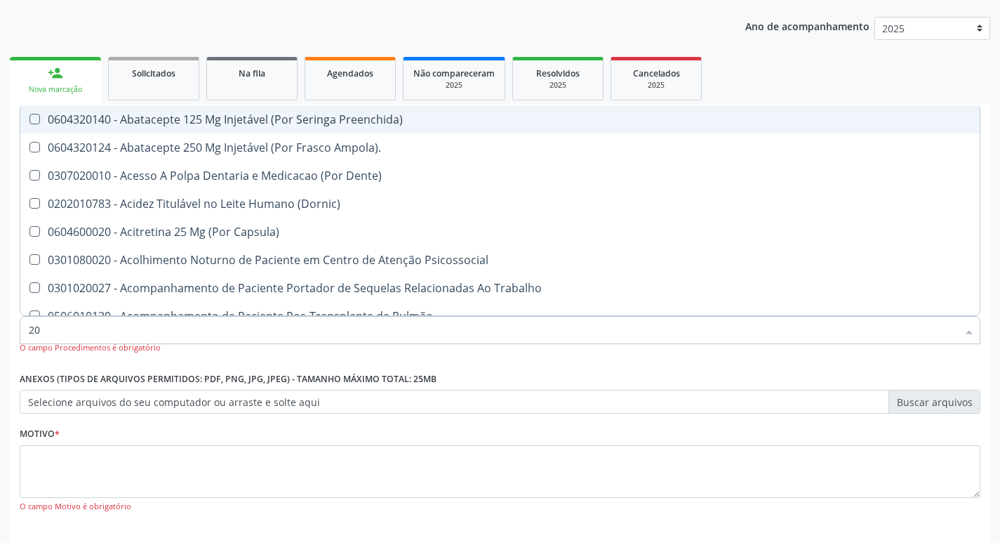
checkbox Herpesvirus "true"
checkbox Coagulação "false"
checkbox -Duke "false"
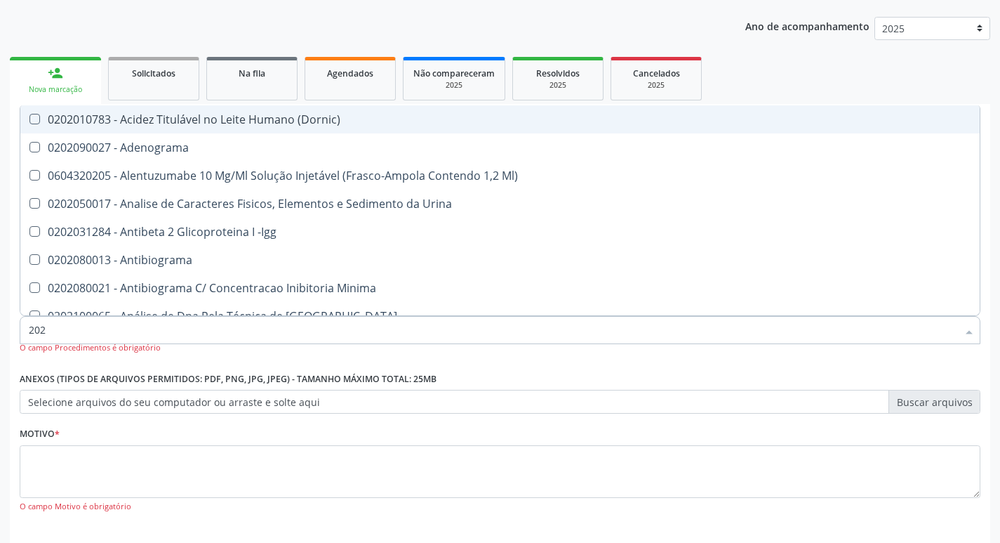
type input "2020"
checkbox Osmolalidade "true"
checkbox \(Ch50\) "true"
checkbox Coagulação "false"
checkbox -Duke "false"
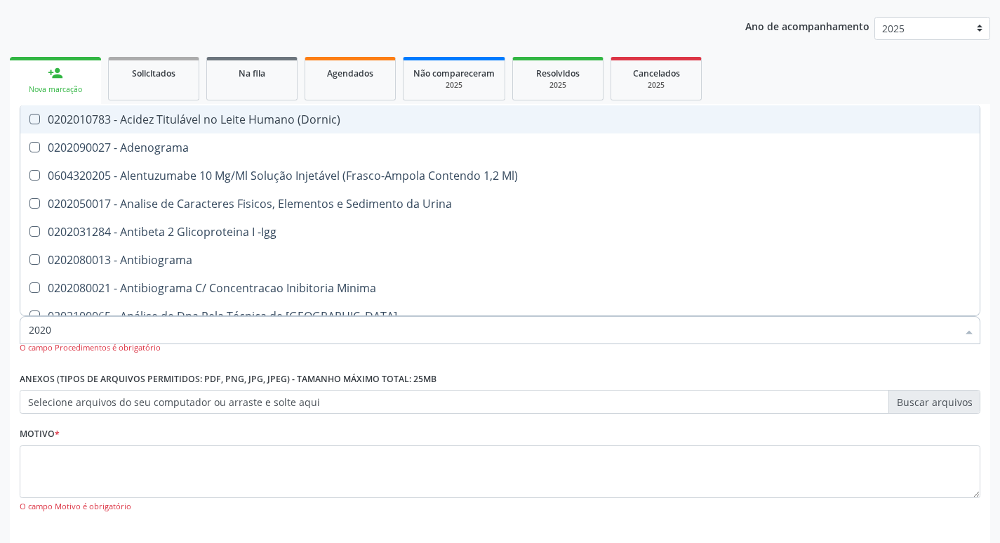
checkbox X "true"
checkbox Serico "true"
checkbox Glicose "false"
checkbox Glicosilada "false"
checkbox B12 "true"
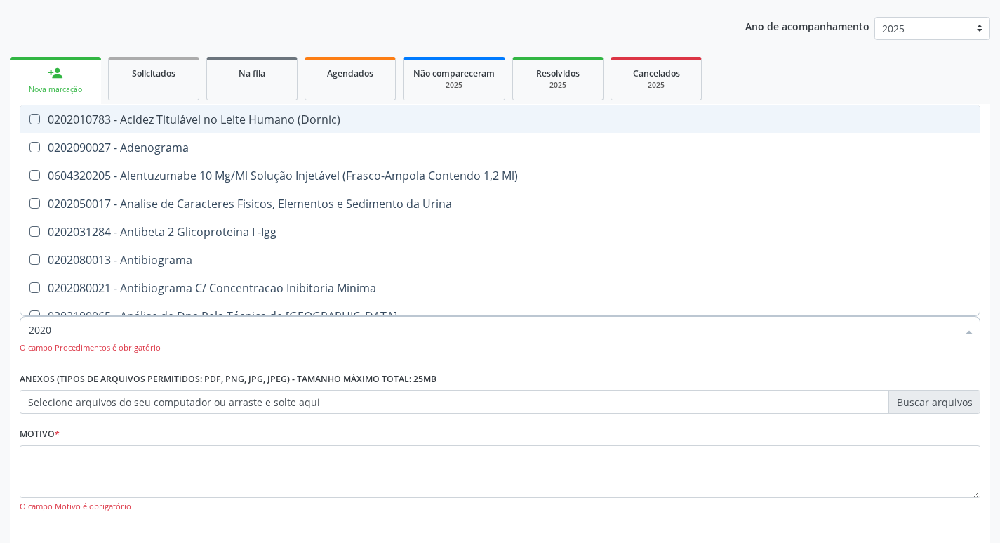
checkbox Completo "false"
type input "20202"
checkbox Minima "true"
checkbox Saúde "true"
checkbox \(Pos-Pasteurização\) "true"
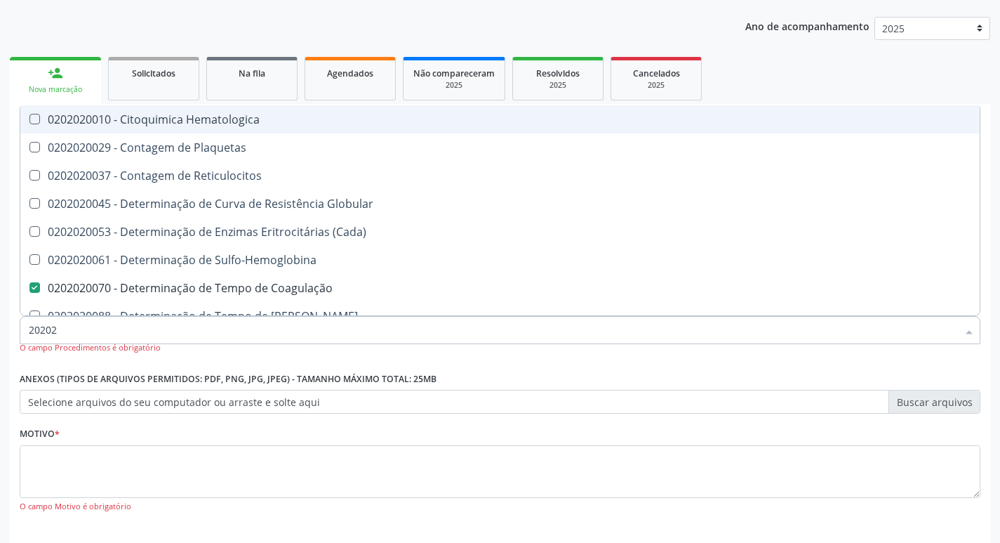
type input "202020"
checkbox Hematocrito "true"
checkbox Completo "false"
type input "2020201"
checkbox Coagulação "false"
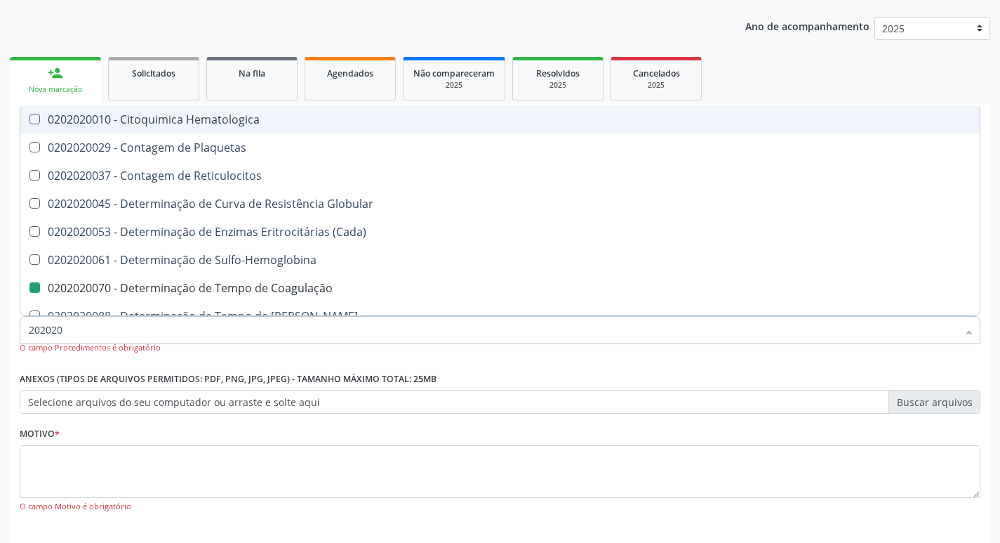
checkbox -Duke "false"
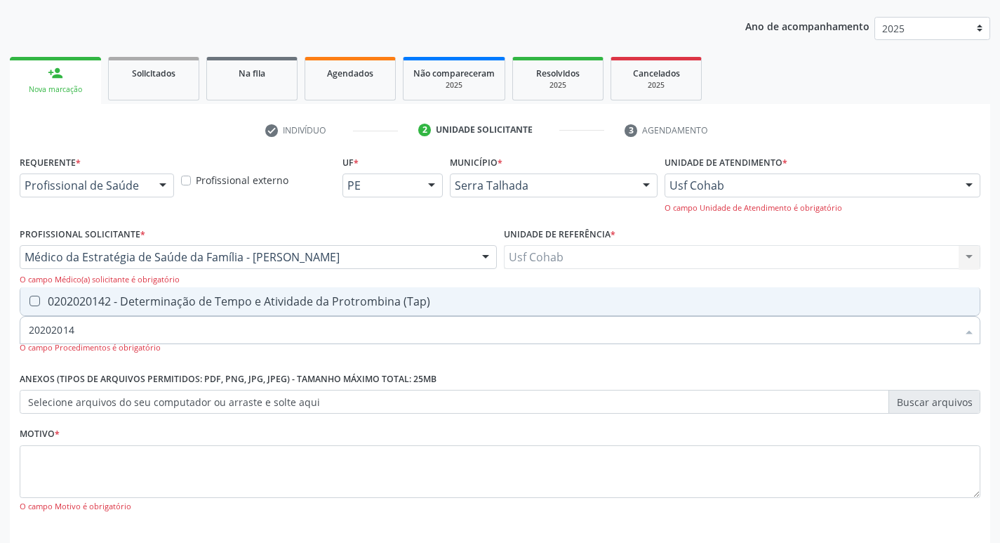
type input "202020142"
click at [40, 304] on div "0202020142 - Determinação de Tempo e Atividade da Protrombina (Tap)" at bounding box center [500, 301] width 943 height 11
checkbox \(Tap\) "true"
drag, startPoint x: 124, startPoint y: 336, endPoint x: 0, endPoint y: 337, distance: 124.3
click at [0, 337] on div "Acompanhamento Acompanhe a situação das marcações correntes e finalizadas Relat…" at bounding box center [500, 264] width 1000 height 680
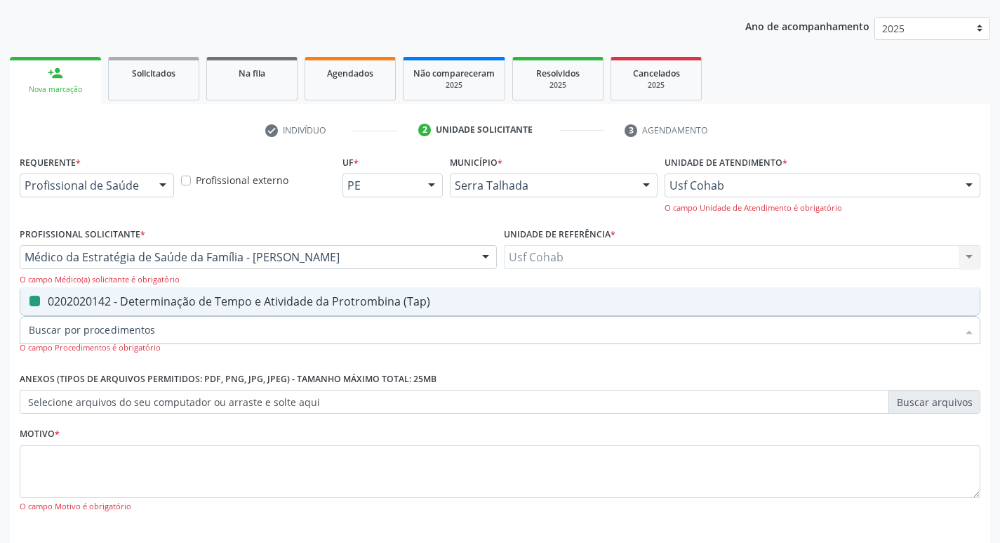
checkbox \(Tap\) "false"
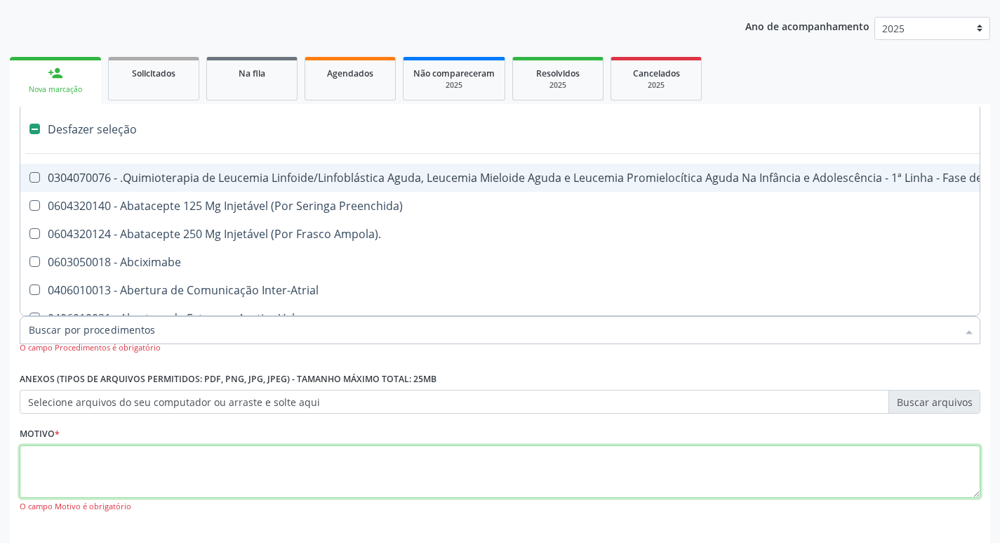
click at [104, 471] on textarea at bounding box center [500, 471] width 961 height 53
checkbox Preenchida\) "true"
checkbox Ampola\)\ "true"
checkbox Abciximabe "true"
checkbox Inter-Atrial "true"
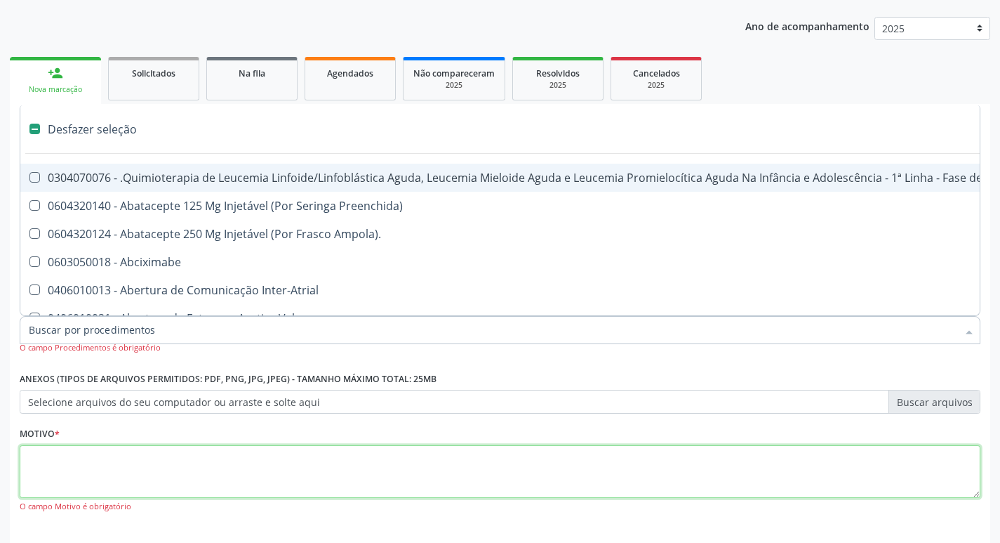
checkbox Valvar "true"
checkbox Adolescente\) "true"
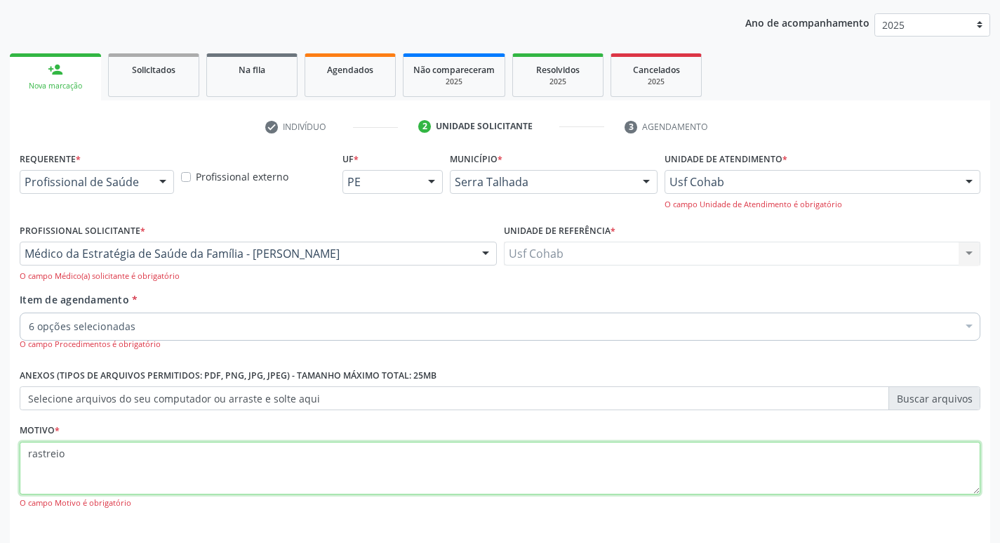
scroll to position [215, 0]
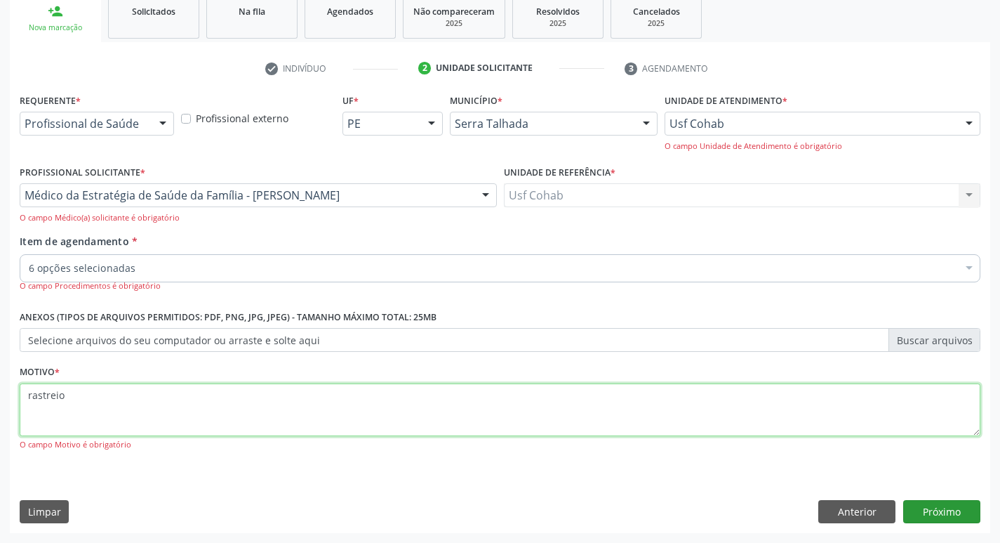
type textarea "rastreio"
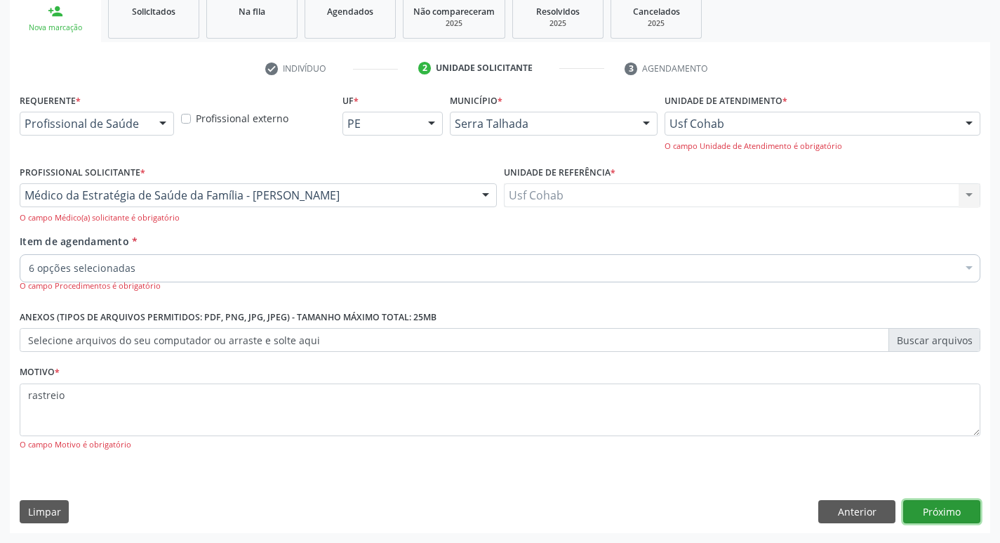
click at [967, 512] on button "Próximo" at bounding box center [941, 512] width 77 height 24
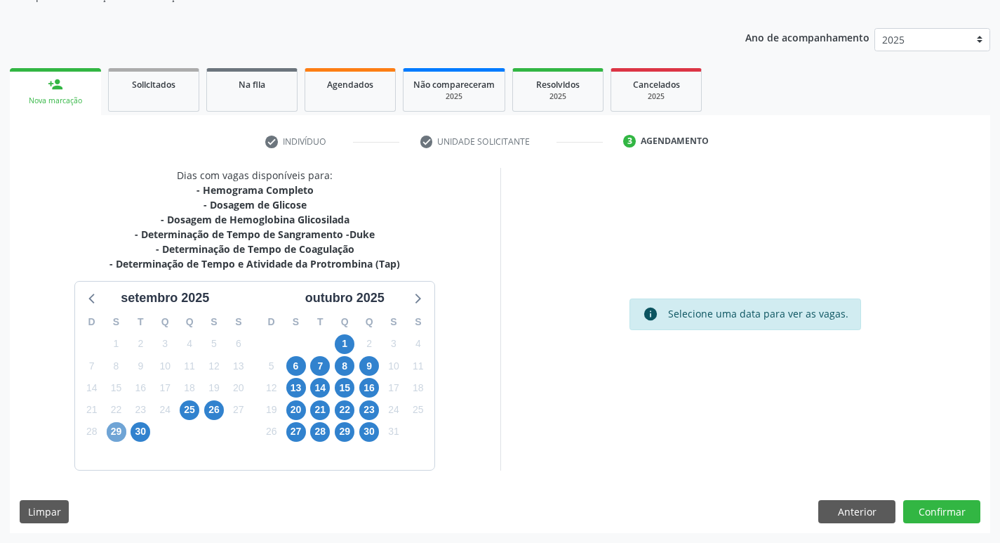
click at [121, 432] on span "29" at bounding box center [117, 432] width 20 height 20
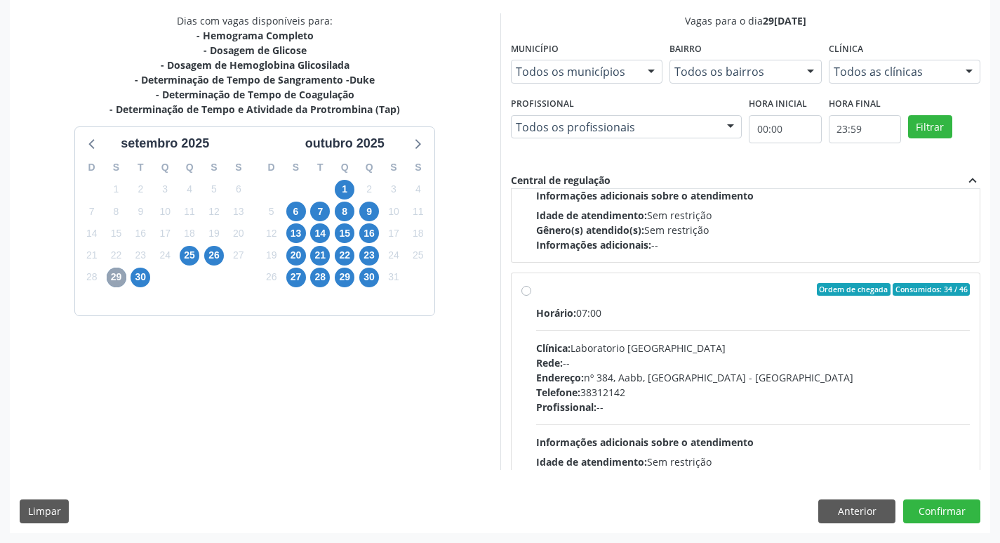
scroll to position [421, 0]
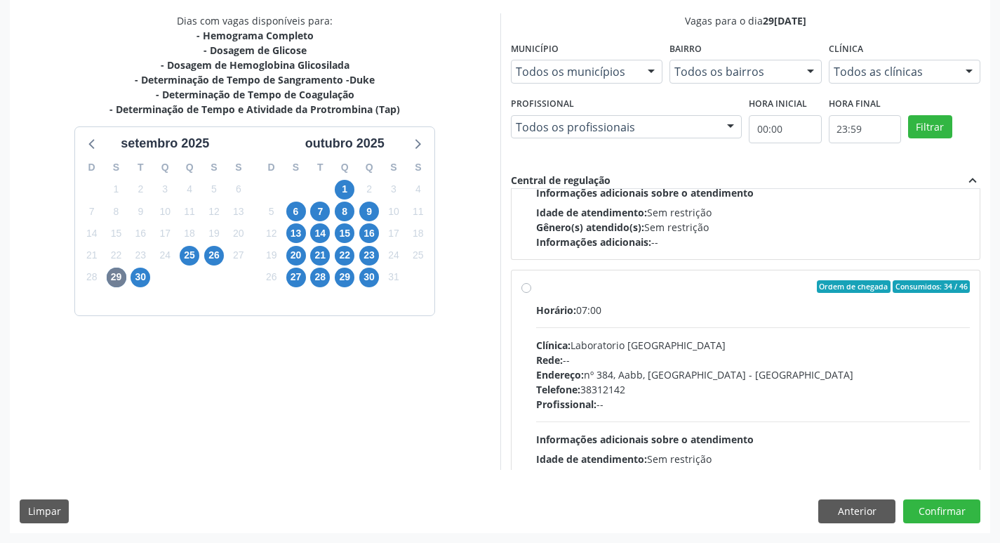
click at [536, 292] on label "Ordem de chegada Consumidos: 34 / 46 Horário: 07:00 Clínica: Laboratorio [GEOGR…" at bounding box center [753, 388] width 435 height 216
click at [530, 292] on input "Ordem de chegada Consumidos: 34 / 46 Horário: 07:00 Clínica: Laboratorio [GEOGR…" at bounding box center [527, 286] width 10 height 13
radio input "true"
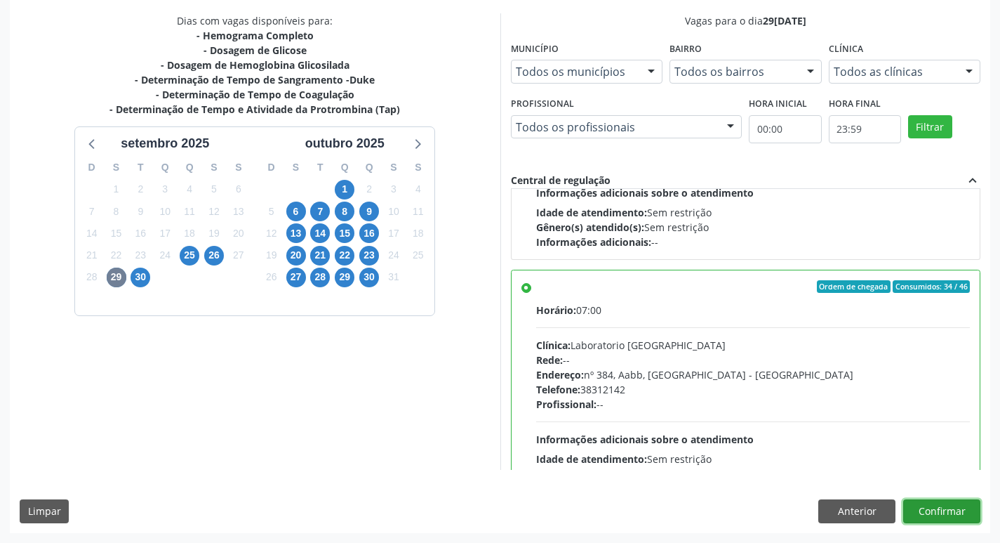
click at [946, 505] on button "Confirmar" at bounding box center [941, 511] width 77 height 24
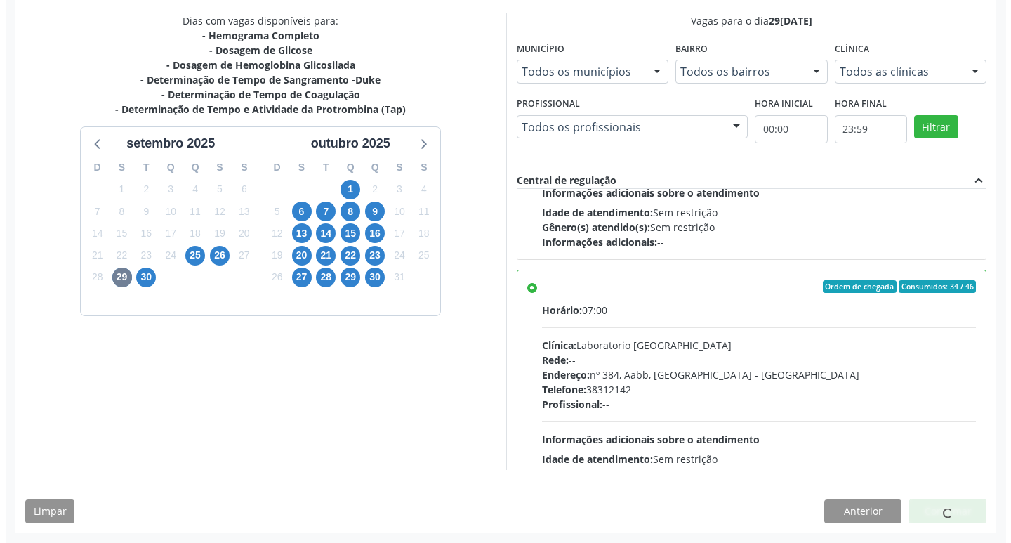
scroll to position [0, 0]
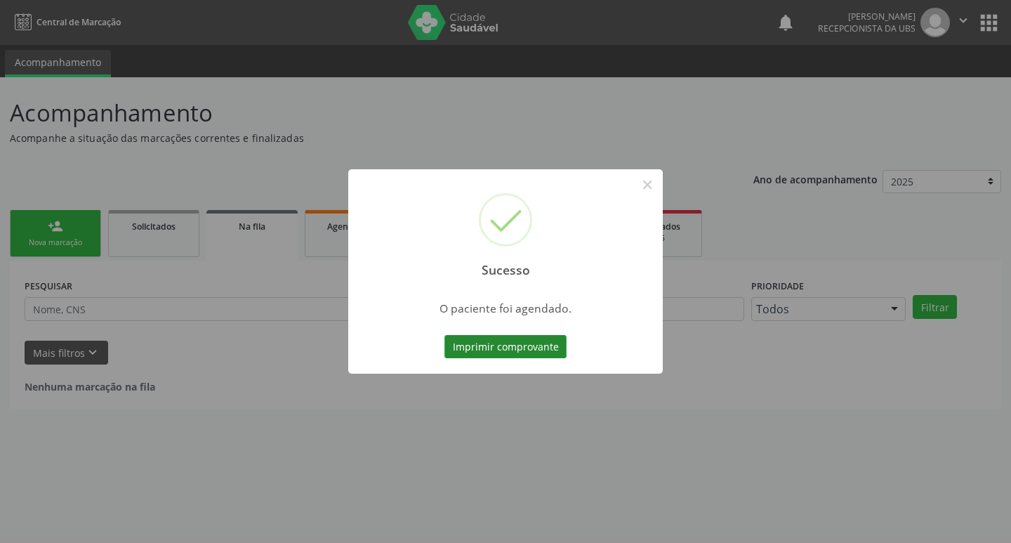
click at [517, 352] on button "Imprimir comprovante" at bounding box center [505, 347] width 122 height 24
